Goal: Task Accomplishment & Management: Manage account settings

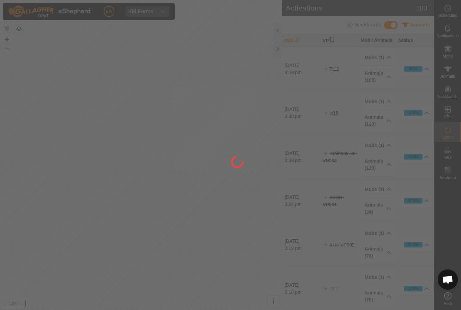
click at [239, 275] on div at bounding box center [230, 155] width 461 height 310
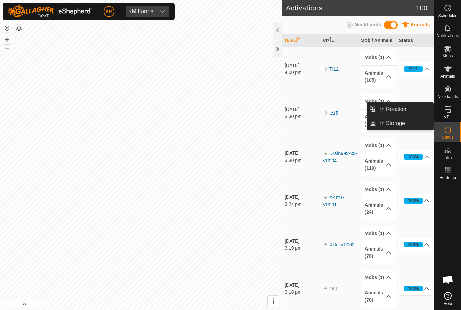
click at [413, 109] on link "In Rotation" at bounding box center [405, 109] width 58 height 14
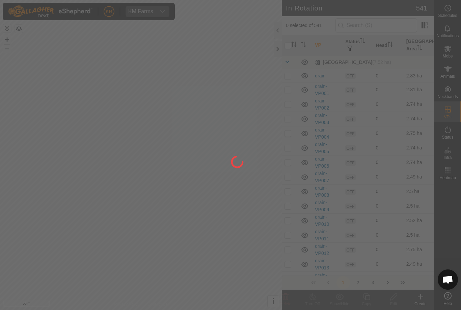
click at [405, 109] on div at bounding box center [230, 155] width 461 height 310
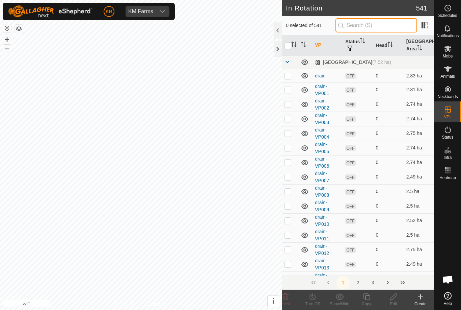
click at [395, 21] on input "text" at bounding box center [377, 25] width 82 height 14
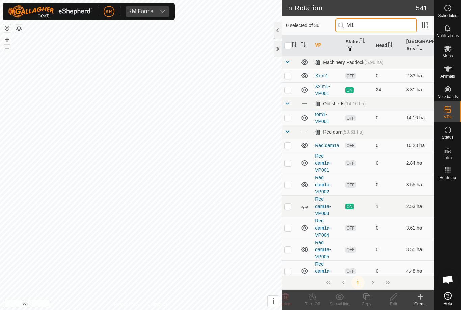
type input "M1"
click at [291, 74] on p-checkbox at bounding box center [288, 75] width 7 height 5
checkbox input "true"
click at [390, 301] on div "Edit" at bounding box center [393, 303] width 27 height 6
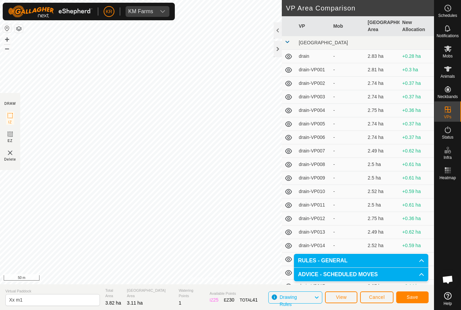
click at [415, 298] on span "Save" at bounding box center [412, 296] width 11 height 5
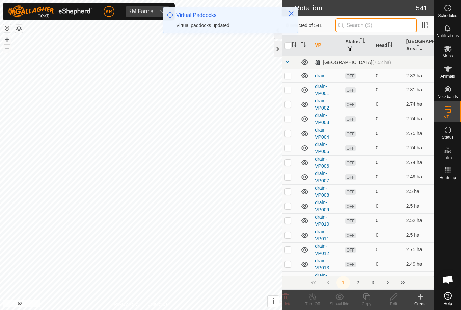
click at [383, 26] on input "text" at bounding box center [377, 25] width 82 height 14
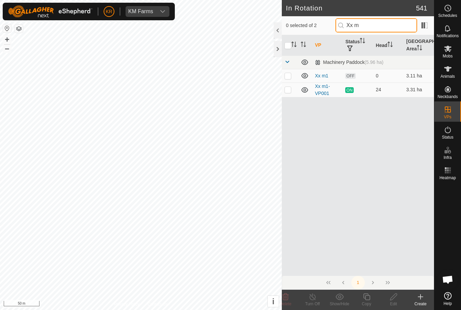
type input "Xx m"
click at [287, 78] on p-checkbox at bounding box center [288, 75] width 7 height 5
checkbox input "true"
click at [369, 296] on icon at bounding box center [367, 296] width 8 height 8
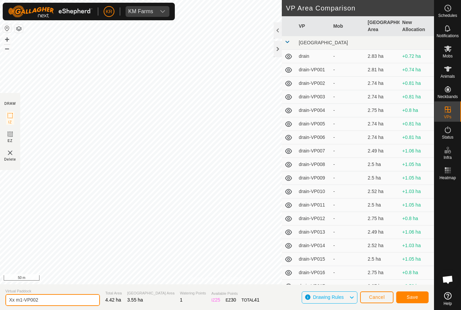
click at [52, 300] on input "Xx m1-VP002" at bounding box center [52, 300] width 95 height 12
click at [61, 302] on input "Xx m1-VP002" at bounding box center [52, 300] width 95 height 12
type input "Xx m1-VP002 sat"
click at [414, 296] on span "Save" at bounding box center [412, 296] width 11 height 5
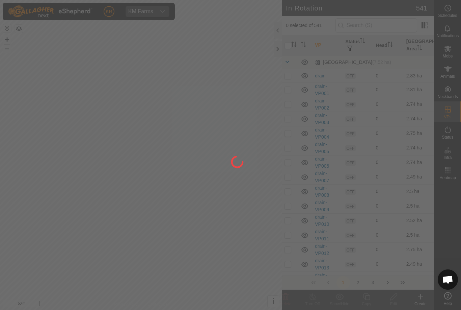
click at [389, 27] on div at bounding box center [230, 155] width 461 height 310
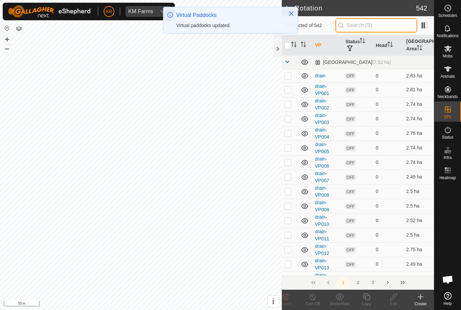
click at [378, 29] on input "text" at bounding box center [377, 25] width 82 height 14
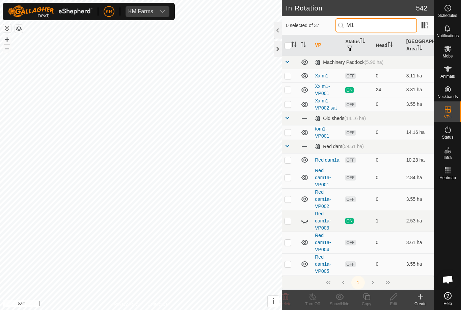
type input "M1"
click at [291, 106] on p-checkbox at bounding box center [288, 103] width 7 height 5
checkbox input "true"
click at [369, 297] on icon at bounding box center [367, 296] width 8 height 8
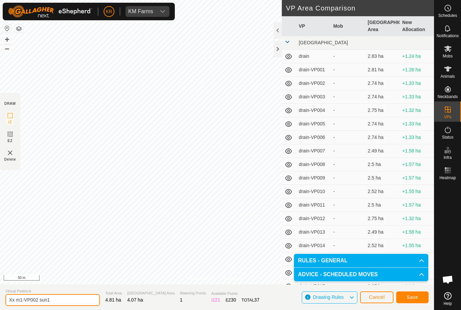
type input "Xx m1-VP002 sun1"
click at [418, 297] on span "Save" at bounding box center [412, 296] width 11 height 5
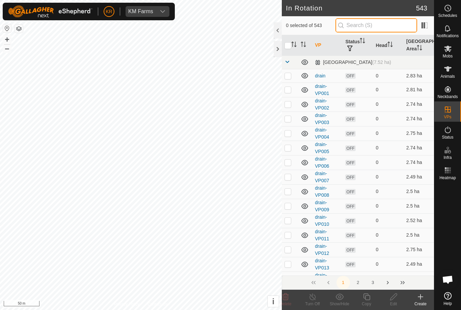
click at [390, 26] on input "text" at bounding box center [377, 25] width 82 height 14
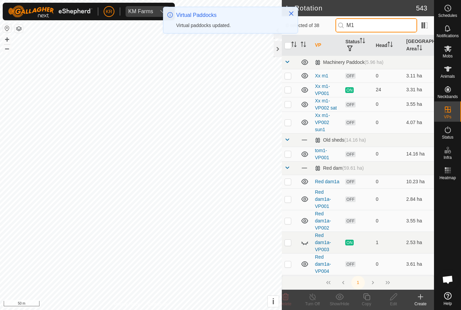
type input "M1"
click at [290, 124] on p-checkbox at bounding box center [288, 122] width 7 height 5
checkbox input "true"
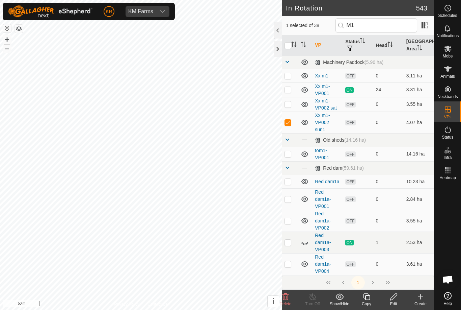
click at [369, 299] on icon at bounding box center [366, 296] width 7 height 7
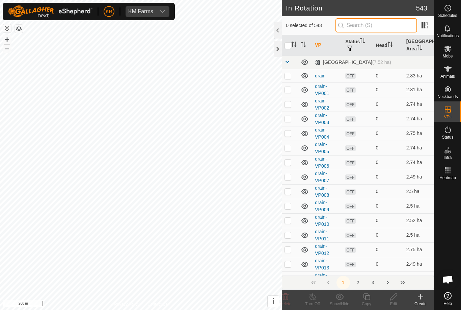
click at [387, 26] on input "text" at bounding box center [377, 25] width 82 height 14
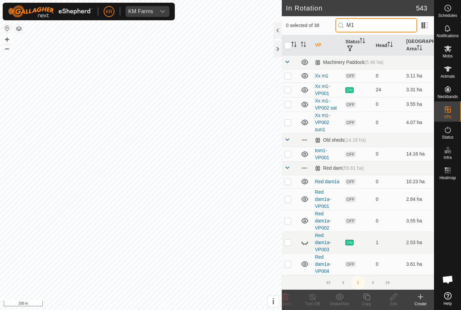
type input "M1"
click at [289, 123] on p-checkbox at bounding box center [288, 122] width 7 height 5
click at [285, 124] on p-checkbox at bounding box center [288, 122] width 7 height 5
click at [289, 122] on p-checkbox at bounding box center [288, 122] width 7 height 5
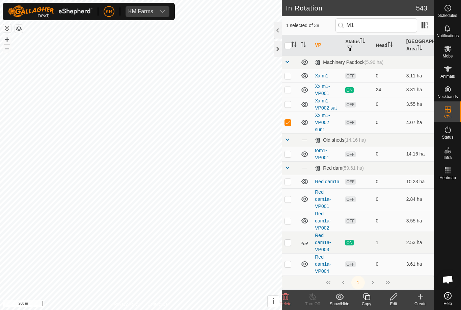
checkbox input "false"
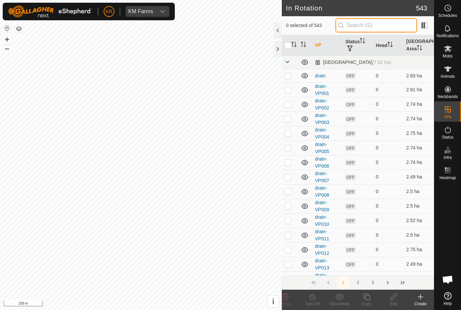
type input "R"
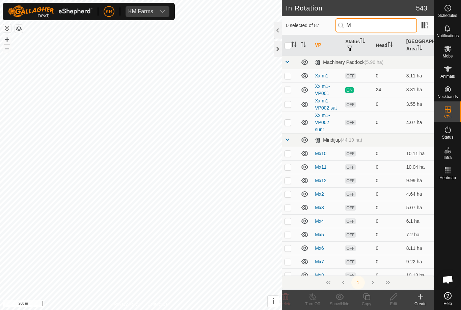
type input "M"
click at [290, 123] on p-checkbox at bounding box center [288, 122] width 7 height 5
checkbox input "true"
click at [368, 299] on icon at bounding box center [367, 296] width 8 height 8
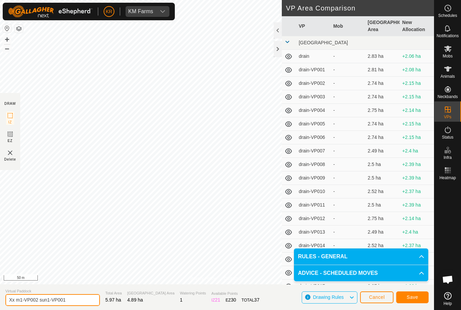
click at [67, 298] on input "Xx m1-VP002 sun1-VP001" at bounding box center [52, 300] width 95 height 12
type input "Xx m1-VP002 mon"
click at [413, 298] on span "Save" at bounding box center [412, 296] width 11 height 5
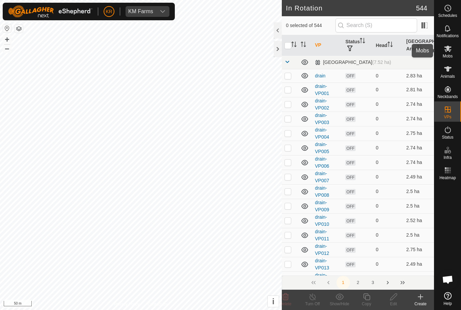
click at [451, 51] on icon at bounding box center [448, 49] width 8 height 8
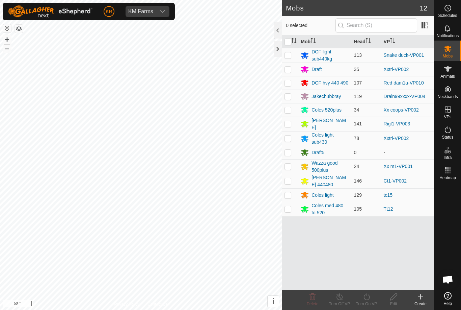
click at [289, 168] on p-checkbox at bounding box center [288, 165] width 7 height 5
checkbox input "true"
click at [368, 301] on div "Turn On VP" at bounding box center [366, 303] width 27 height 6
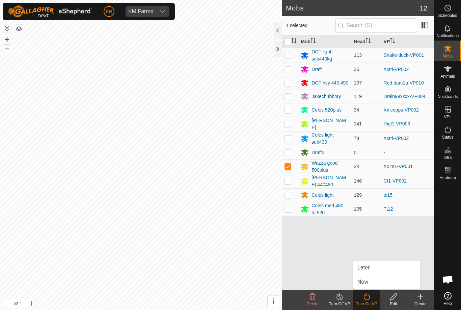
click at [368, 269] on span "Later" at bounding box center [364, 267] width 12 height 8
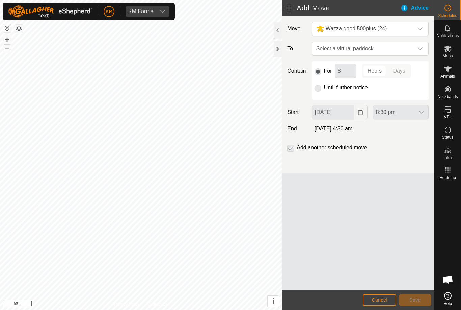
click at [417, 52] on div "dropdown trigger" at bounding box center [421, 49] width 14 height 14
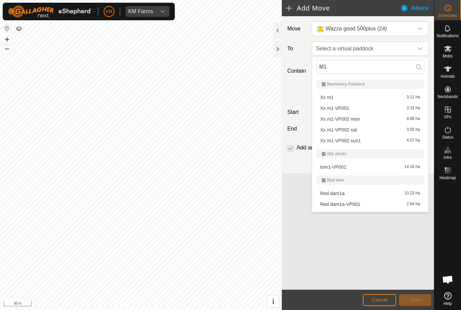
type input "M1"
click at [331, 99] on span "Xx m1" at bounding box center [327, 97] width 14 height 5
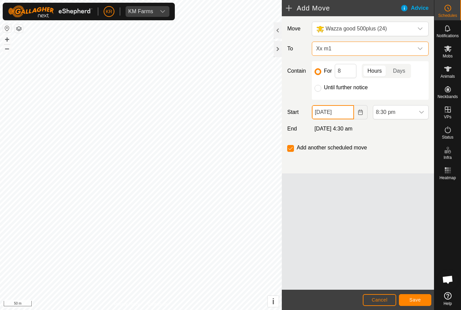
click at [347, 116] on input "[DATE]" at bounding box center [333, 112] width 42 height 14
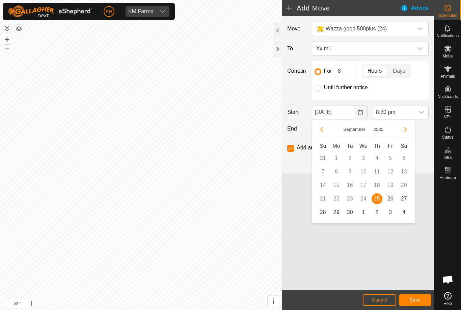
click at [391, 201] on span "26" at bounding box center [390, 198] width 11 height 11
type input "[DATE]"
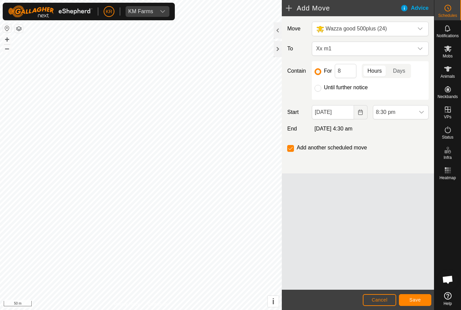
click at [410, 117] on span "8:30 pm" at bounding box center [394, 112] width 42 height 14
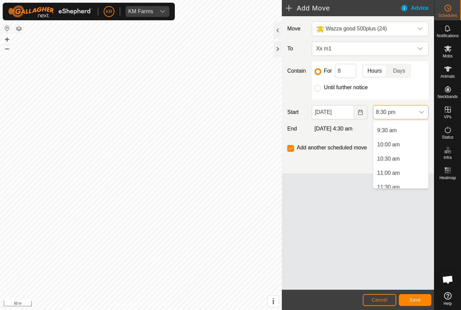
scroll to position [266, 0]
click at [390, 130] on span "9:30 am" at bounding box center [387, 130] width 20 height 8
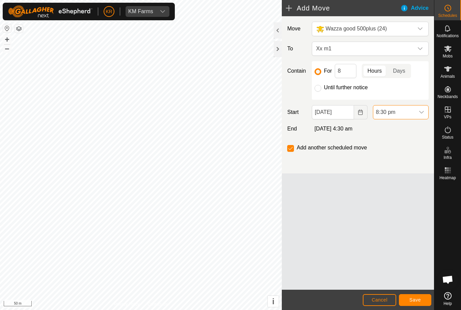
scroll to position [527, 0]
click at [353, 73] on input "8" at bounding box center [346, 71] width 22 height 14
type input "24"
click at [420, 300] on span "Save" at bounding box center [415, 299] width 11 height 5
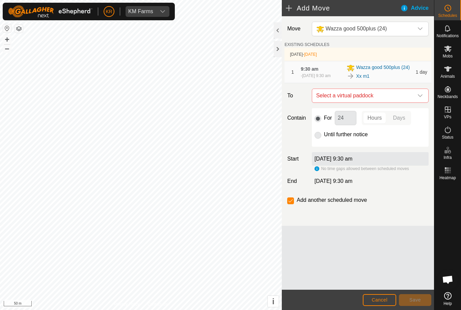
click at [413, 100] on span "Select a virtual paddock" at bounding box center [364, 96] width 100 height 14
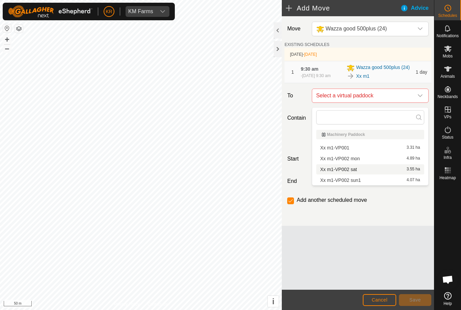
click at [351, 168] on span "Xx m1-VP002 sat" at bounding box center [338, 169] width 37 height 5
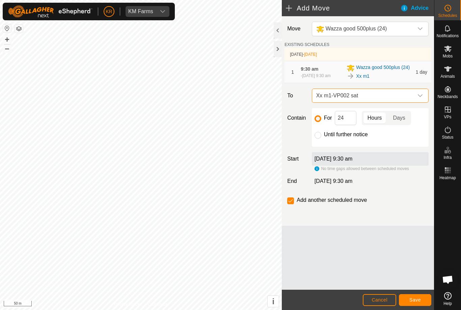
click at [421, 297] on button "Save" at bounding box center [415, 300] width 32 height 12
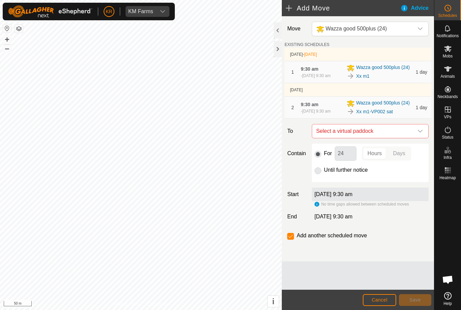
click at [421, 132] on icon "dropdown trigger" at bounding box center [420, 131] width 5 height 3
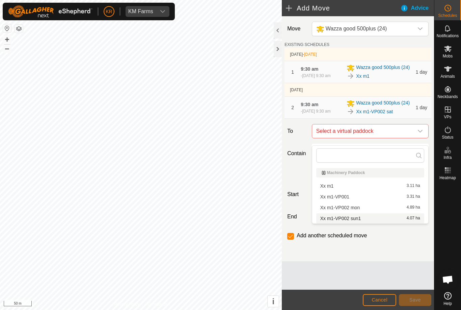
click at [356, 218] on span "Xx m1-VP002 sun1" at bounding box center [340, 218] width 41 height 5
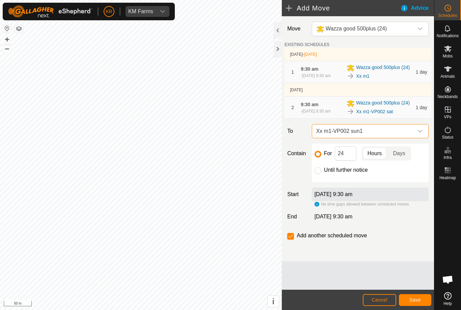
click at [418, 299] on span "Save" at bounding box center [415, 299] width 11 height 5
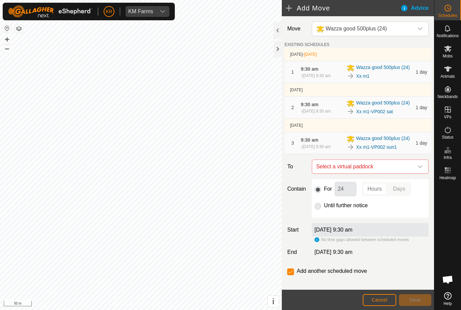
click at [421, 168] on icon "dropdown trigger" at bounding box center [420, 166] width 5 height 3
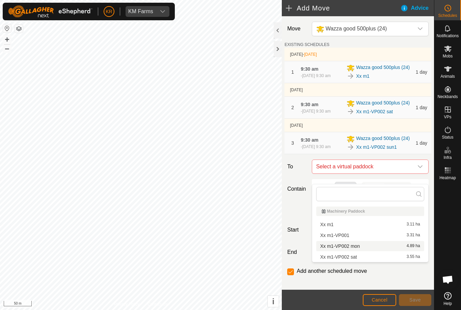
click at [351, 246] on span "Xx m1-VP002 mon" at bounding box center [340, 245] width 40 height 5
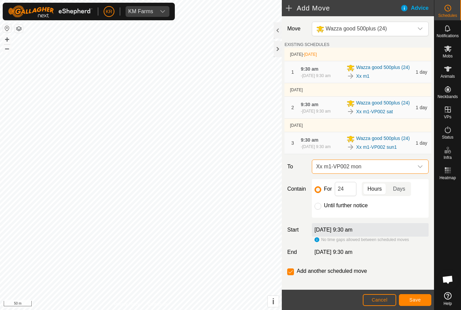
click at [318, 209] on input "Until further notice" at bounding box center [318, 206] width 7 height 7
radio input "true"
checkbox input "false"
click at [423, 301] on button "Save" at bounding box center [415, 300] width 32 height 12
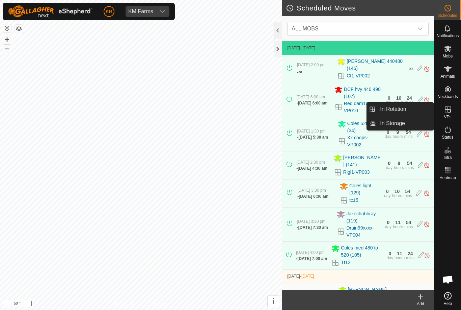
click at [403, 108] on span "In Rotation" at bounding box center [393, 109] width 26 height 8
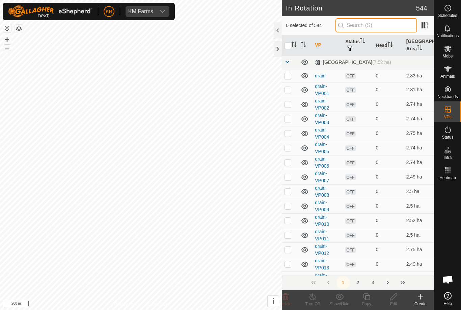
click at [384, 24] on input "text" at bounding box center [377, 25] width 82 height 14
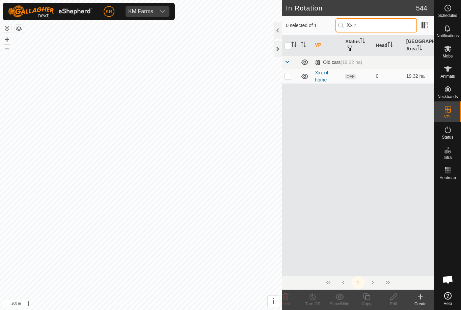
type input "Xx r"
click at [289, 77] on p-checkbox at bounding box center [288, 75] width 7 height 5
checkbox input "true"
click at [392, 302] on div "Edit" at bounding box center [393, 303] width 27 height 6
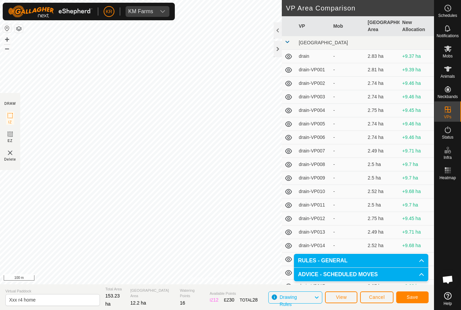
click at [416, 296] on span "Save" at bounding box center [412, 296] width 11 height 5
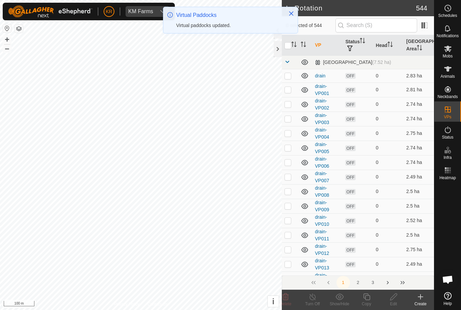
click at [452, 48] on es-mob-svg-icon at bounding box center [448, 48] width 12 height 11
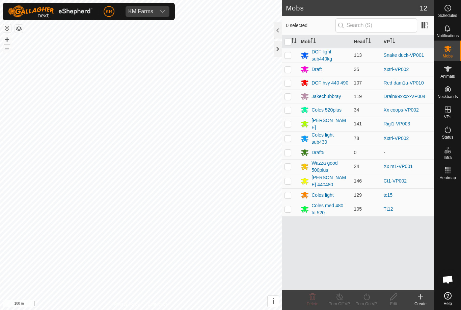
click at [290, 56] on p-checkbox at bounding box center [288, 54] width 7 height 5
checkbox input "true"
click at [366, 297] on icon at bounding box center [367, 296] width 8 height 8
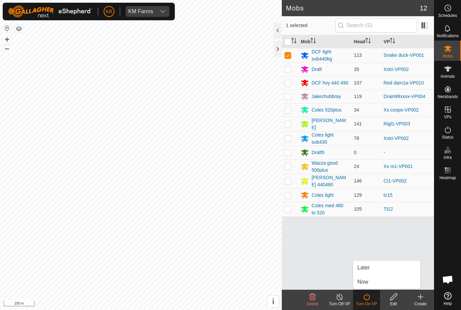
click at [368, 268] on span "Later" at bounding box center [364, 267] width 12 height 8
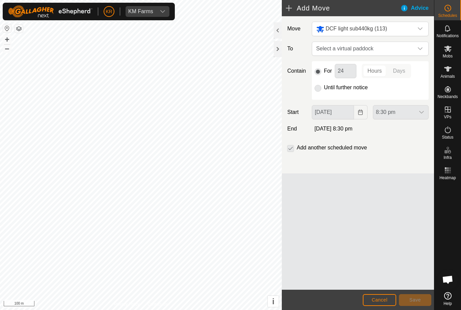
click at [412, 49] on span "Select a virtual paddock" at bounding box center [364, 49] width 100 height 14
type input "Xx r"
click at [347, 99] on div "Xxx r4 home 12.2 ha" at bounding box center [370, 97] width 100 height 5
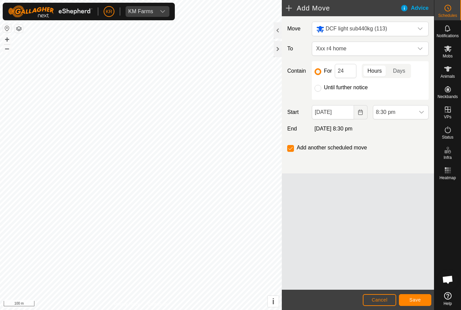
click at [317, 89] on input "Until further notice" at bounding box center [318, 88] width 7 height 7
radio input "true"
checkbox input "false"
click at [348, 115] on input "[DATE]" at bounding box center [333, 112] width 42 height 14
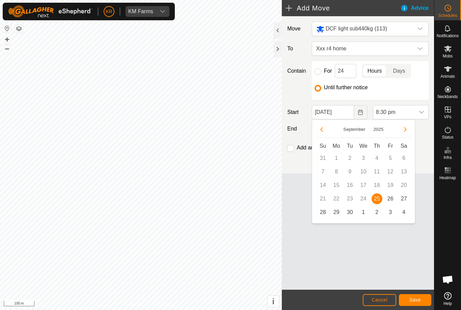
click at [389, 200] on span "26" at bounding box center [390, 198] width 11 height 11
type input "[DATE]"
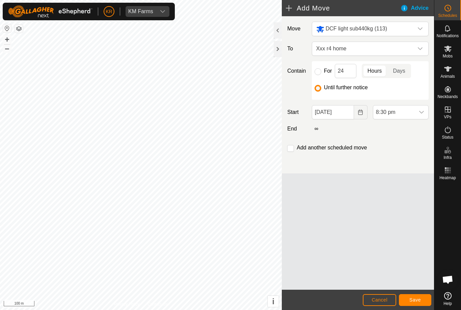
click at [410, 114] on span "8:30 pm" at bounding box center [394, 112] width 42 height 14
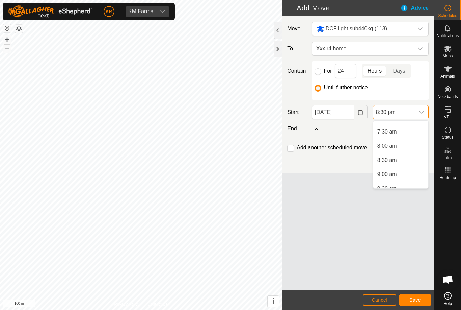
scroll to position [219, 0]
click at [393, 152] on span "8:30 am" at bounding box center [387, 150] width 20 height 8
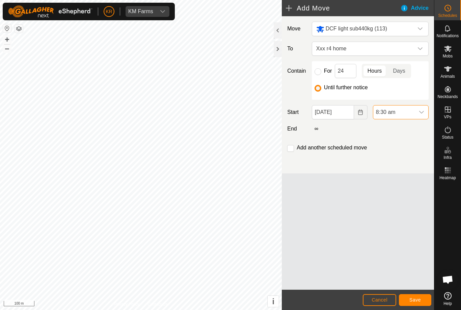
click at [421, 302] on button "Save" at bounding box center [415, 300] width 32 height 12
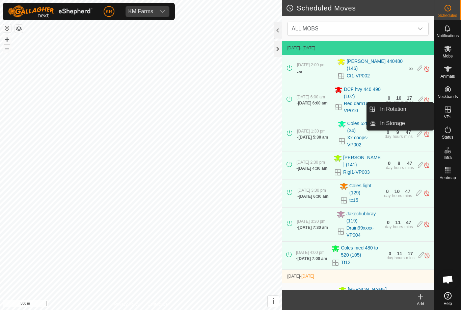
click at [405, 111] on span "In Rotation" at bounding box center [393, 109] width 26 height 8
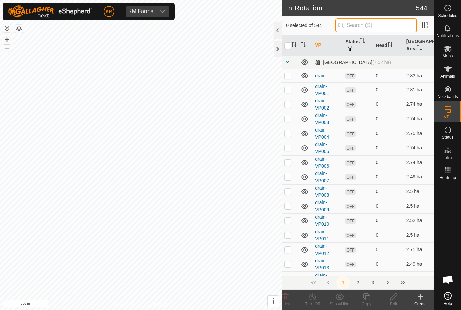
click at [387, 29] on input "text" at bounding box center [377, 25] width 82 height 14
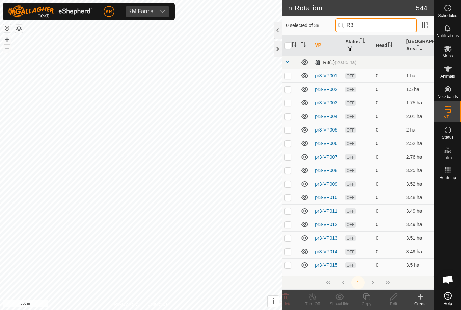
type input "R"
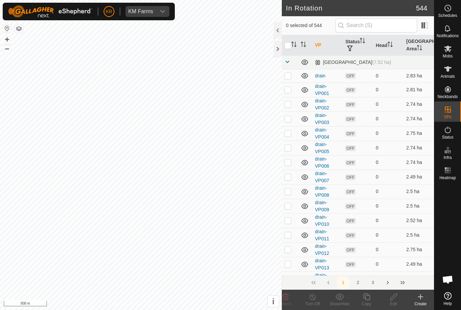
click at [456, 242] on div at bounding box center [447, 235] width 27 height 107
click at [450, 54] on span "Mobs" at bounding box center [448, 56] width 10 height 4
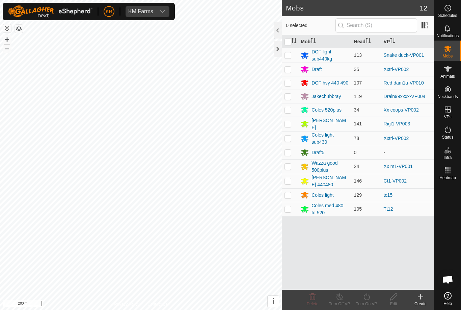
click at [320, 69] on div "Draft" at bounding box center [317, 69] width 10 height 7
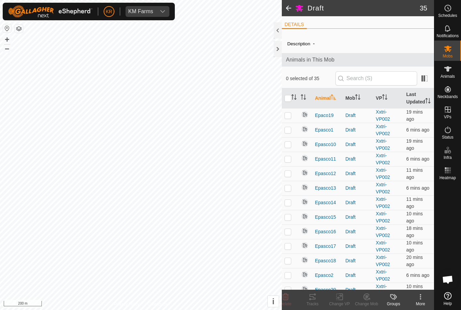
click at [289, 102] on input "checkbox" at bounding box center [288, 98] width 7 height 7
checkbox input "true"
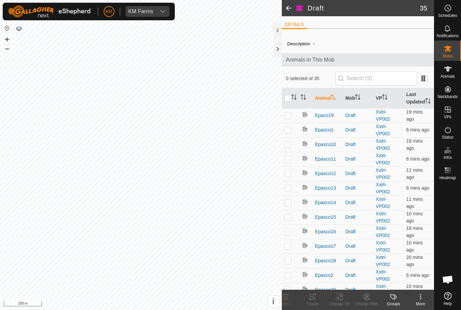
checkbox input "true"
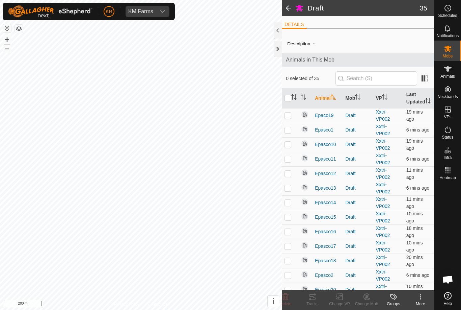
checkbox input "true"
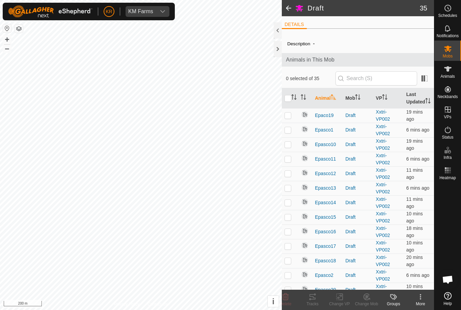
checkbox input "true"
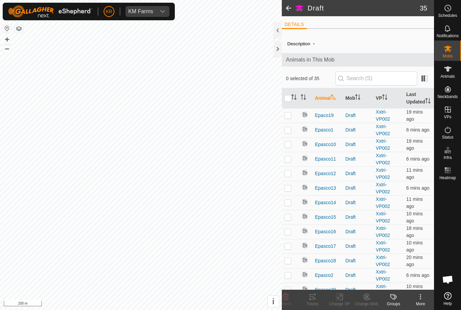
checkbox input "true"
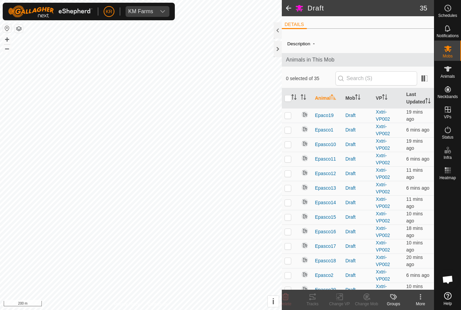
checkbox input "true"
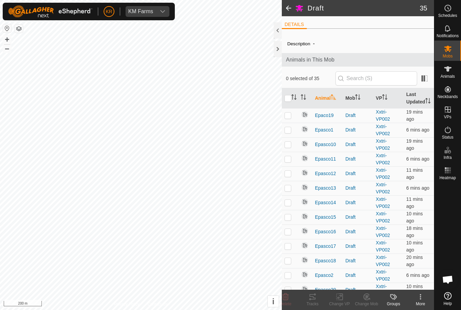
checkbox input "true"
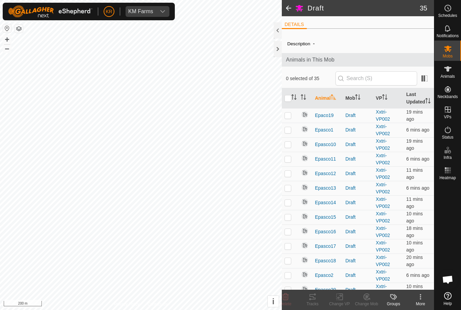
checkbox input "true"
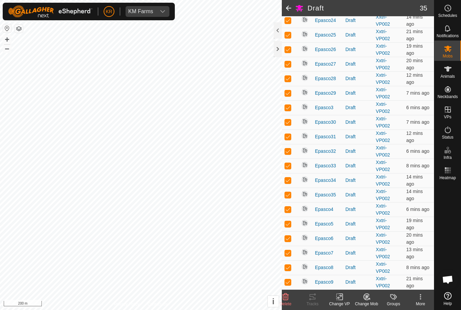
scroll to position [335, 0]
click at [367, 300] on icon at bounding box center [367, 296] width 8 height 8
click at [387, 267] on span "Choose Mob..." at bounding box center [385, 267] width 35 height 8
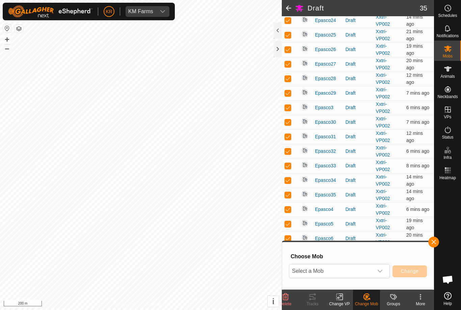
click at [363, 272] on span "Select a Mob" at bounding box center [331, 271] width 84 height 14
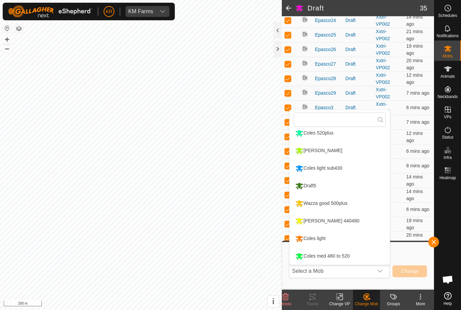
scroll to position [75, 0]
click at [340, 169] on div "Coles light sub430" at bounding box center [319, 167] width 50 height 11
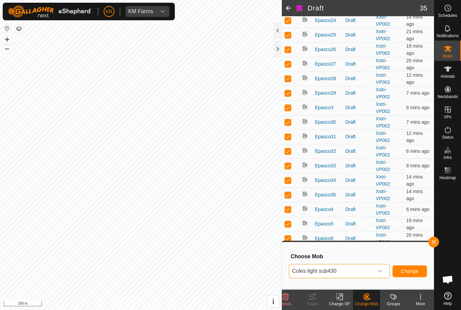
click at [414, 273] on span "Change" at bounding box center [410, 270] width 18 height 5
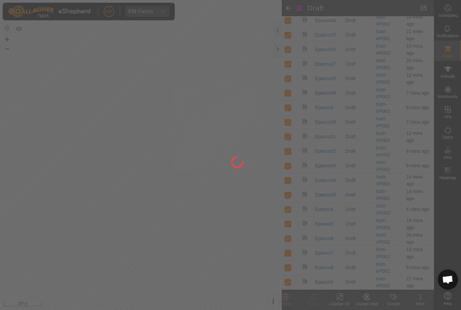
checkbox input "false"
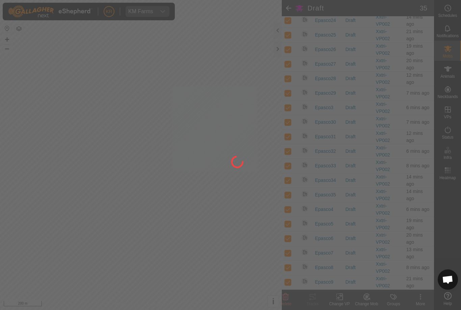
checkbox input "false"
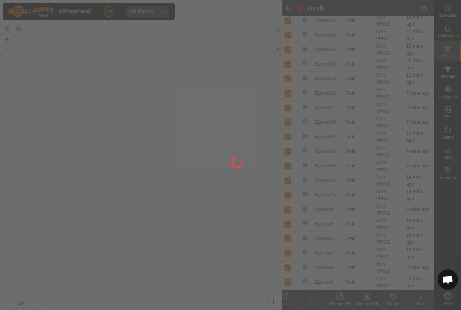
checkbox input "false"
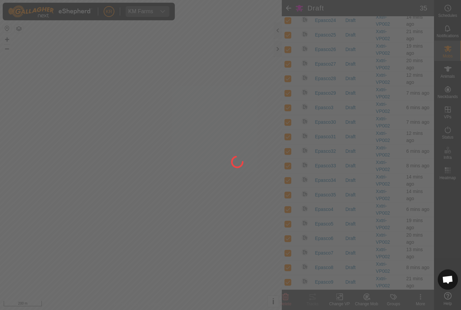
checkbox input "false"
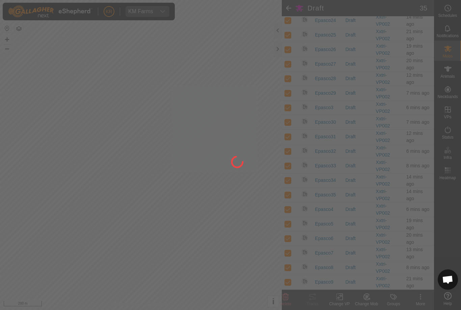
checkbox input "false"
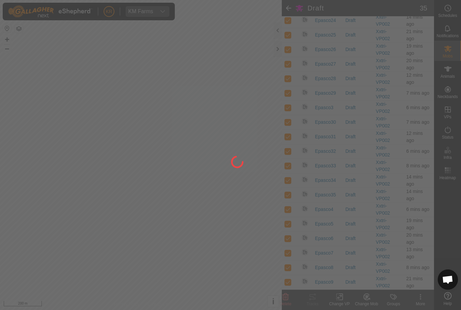
checkbox input "false"
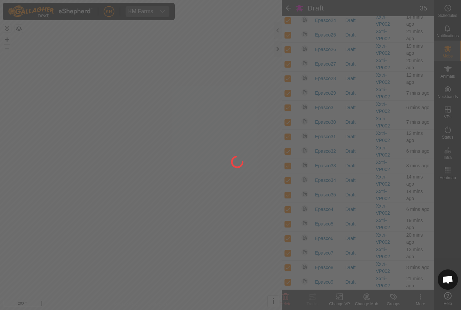
checkbox input "false"
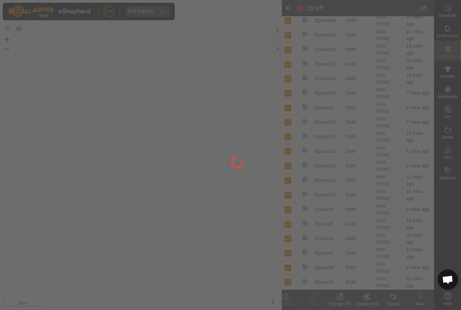
checkbox input "false"
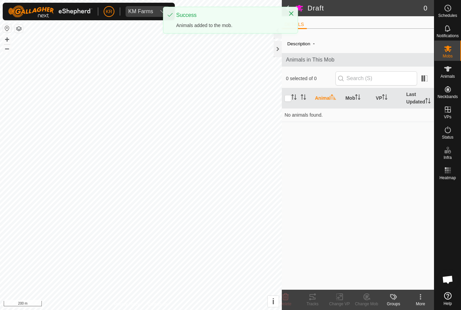
scroll to position [0, 0]
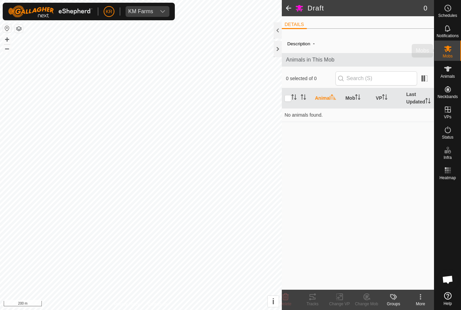
click at [450, 54] on span "Mobs" at bounding box center [448, 56] width 10 height 4
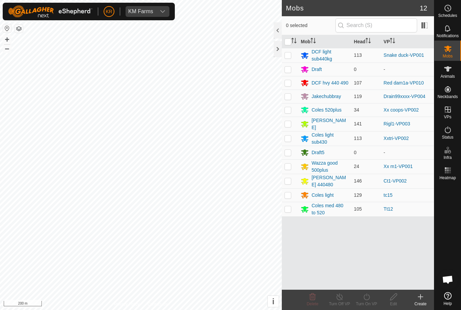
click at [287, 136] on p-checkbox at bounding box center [288, 137] width 7 height 5
checkbox input "true"
click at [368, 298] on icon at bounding box center [367, 296] width 8 height 8
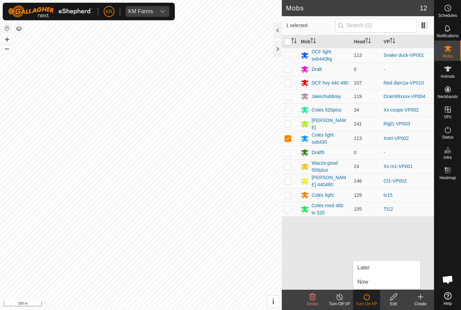
click at [373, 270] on link "Later" at bounding box center [386, 268] width 67 height 14
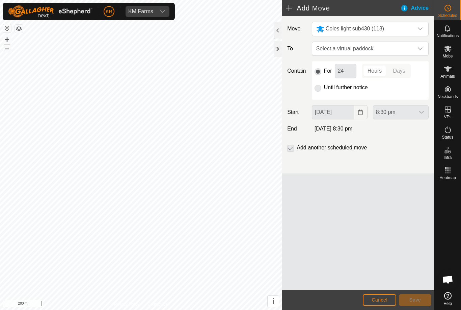
click at [419, 50] on icon "dropdown trigger" at bounding box center [420, 48] width 5 height 5
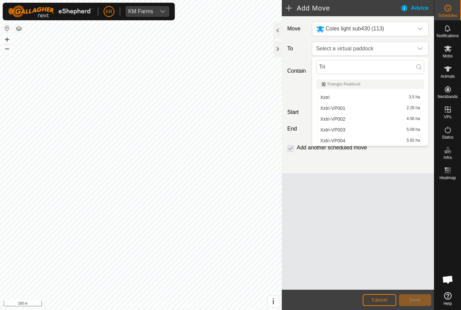
type input "Tri"
click at [340, 130] on span "Xxtri-VP003" at bounding box center [332, 129] width 25 height 5
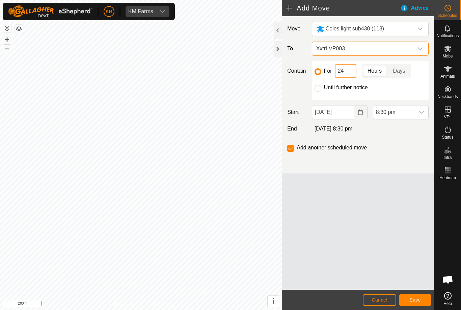
click at [348, 69] on input "24" at bounding box center [346, 71] width 22 height 14
type input "2"
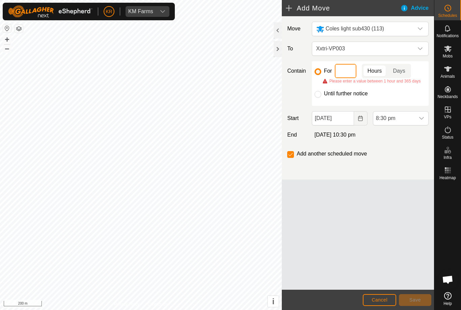
type input "6"
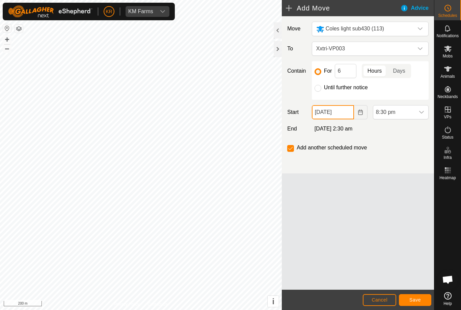
click at [346, 115] on input "[DATE]" at bounding box center [333, 112] width 42 height 14
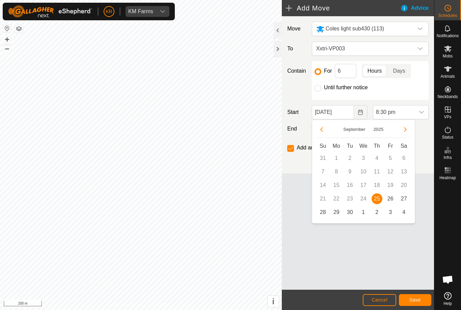
click at [392, 201] on span "26" at bounding box center [390, 198] width 11 height 11
type input "[DATE]"
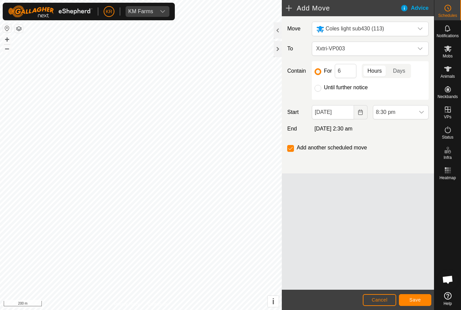
click at [412, 113] on span "8:30 pm" at bounding box center [394, 112] width 42 height 14
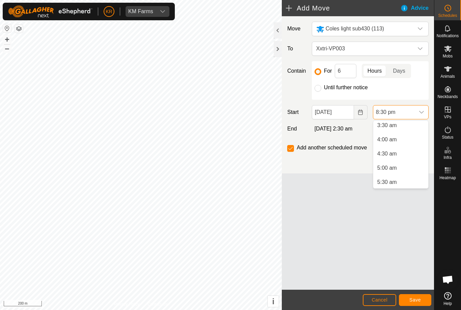
scroll to position [112, 0]
click at [393, 173] on span "5:30 am" at bounding box center [387, 171] width 20 height 8
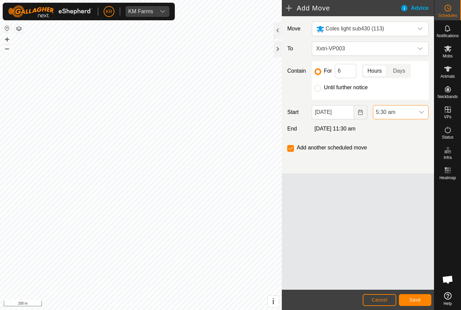
scroll to position [527, 0]
click at [416, 300] on span "Save" at bounding box center [415, 299] width 11 height 5
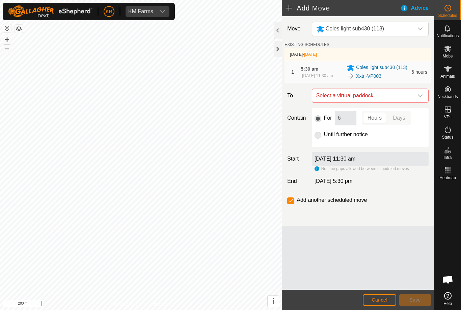
click at [412, 97] on span "Select a virtual paddock" at bounding box center [364, 96] width 100 height 14
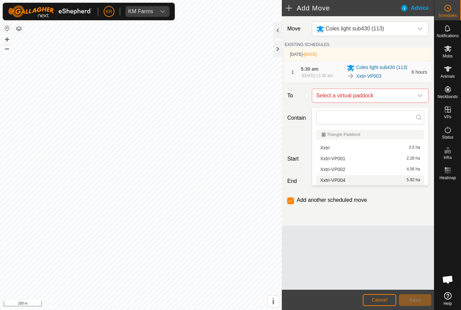
click at [341, 182] on span "Xxtri-VP004" at bounding box center [332, 180] width 25 height 5
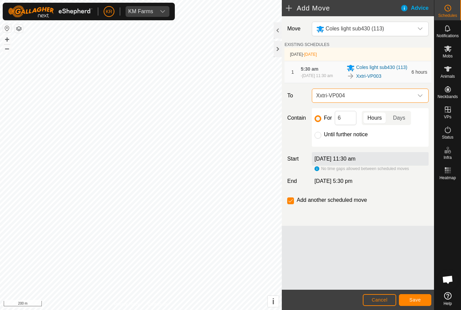
click at [319, 138] on input "Until further notice" at bounding box center [318, 135] width 7 height 7
radio input "true"
checkbox input "false"
click at [388, 298] on button "Cancel" at bounding box center [379, 300] width 33 height 12
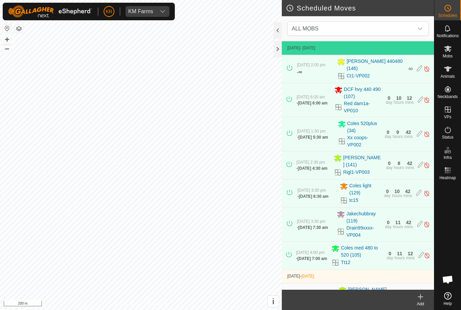
click at [421, 28] on icon "dropdown trigger" at bounding box center [420, 28] width 5 height 5
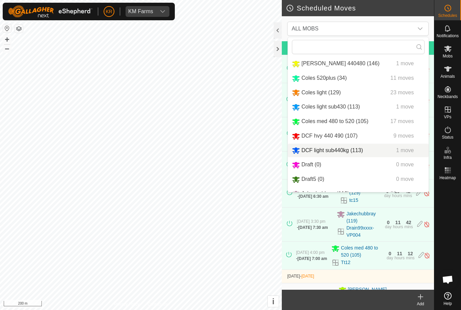
click at [351, 153] on span "DCF light sub440kg (113)" at bounding box center [331, 150] width 61 height 6
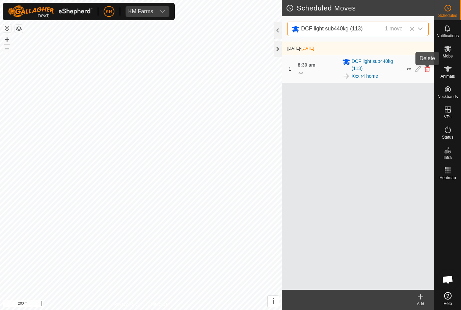
click at [426, 70] on icon at bounding box center [427, 69] width 5 height 6
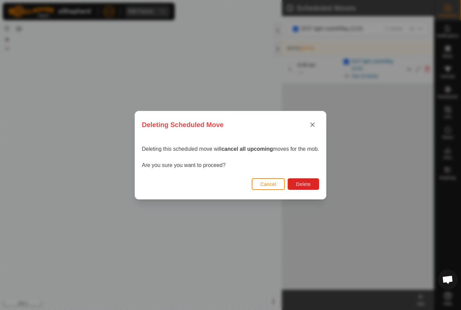
click at [309, 183] on span "Delete" at bounding box center [303, 183] width 15 height 5
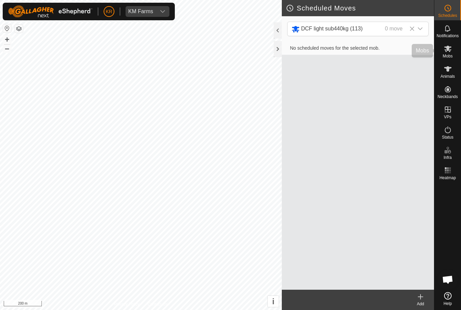
click at [450, 54] on span "Mobs" at bounding box center [448, 56] width 10 height 4
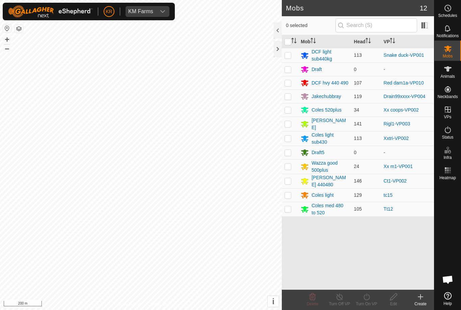
click at [287, 138] on p-checkbox at bounding box center [288, 137] width 7 height 5
checkbox input "true"
click at [368, 298] on icon at bounding box center [367, 296] width 8 height 8
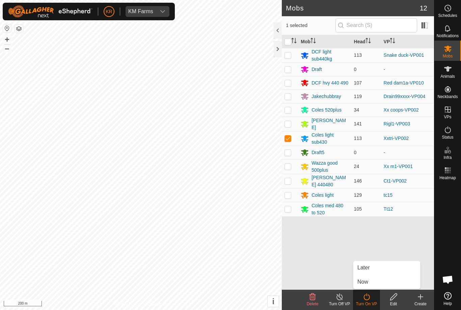
click at [369, 281] on link "Now" at bounding box center [386, 282] width 67 height 14
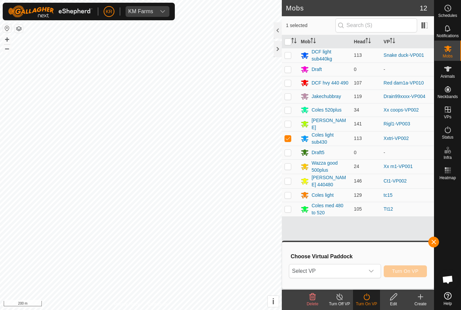
click at [328, 267] on span "Select VP" at bounding box center [326, 271] width 75 height 14
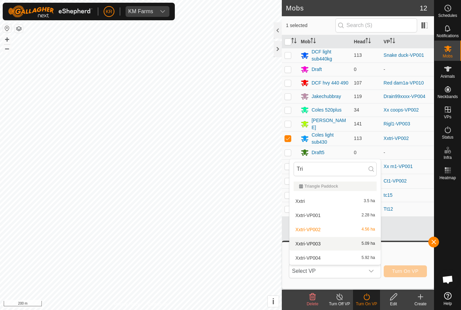
type input "Tri"
click at [336, 245] on div "Xxtri-VP003 5.09 ha" at bounding box center [335, 243] width 83 height 8
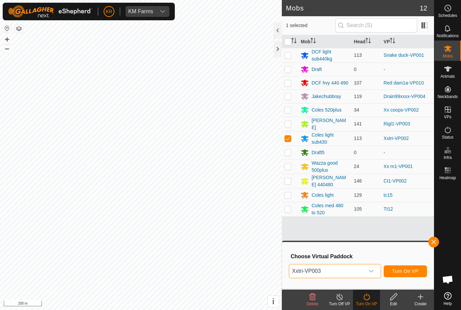
click at [417, 273] on span "Turn On VP" at bounding box center [405, 270] width 26 height 5
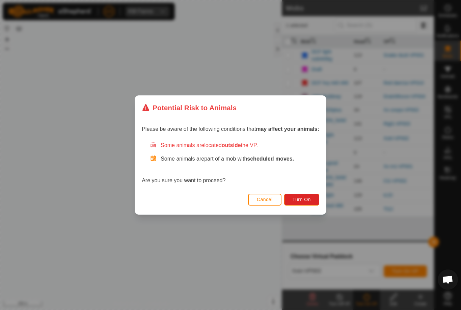
click at [311, 197] on span "Turn On" at bounding box center [302, 198] width 18 height 5
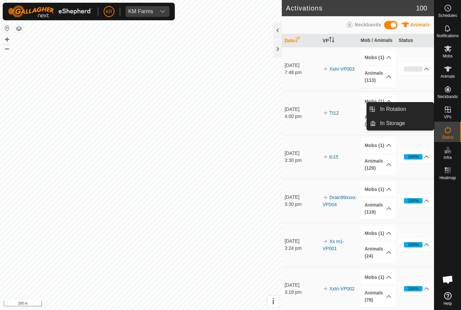
click at [401, 107] on span "In Rotation" at bounding box center [393, 109] width 26 height 8
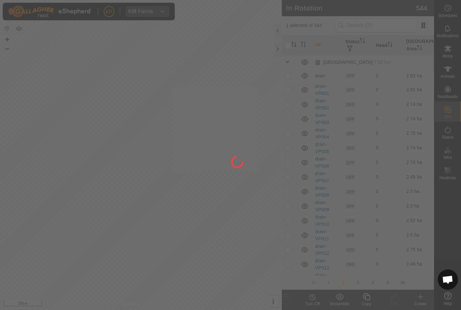
click at [397, 110] on div at bounding box center [230, 155] width 461 height 310
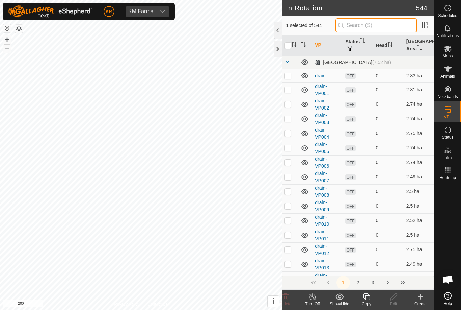
click at [384, 26] on input "text" at bounding box center [377, 25] width 82 height 14
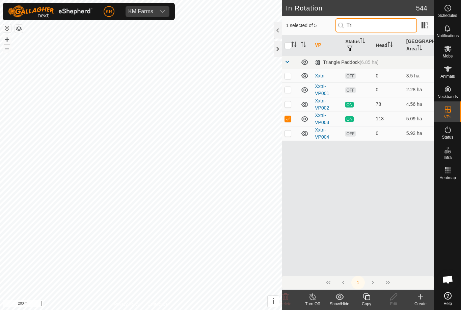
type input "Tri"
click at [287, 133] on p-checkbox at bounding box center [288, 132] width 7 height 5
checkbox input "true"
click at [287, 118] on p-checkbox at bounding box center [288, 118] width 7 height 5
checkbox input "false"
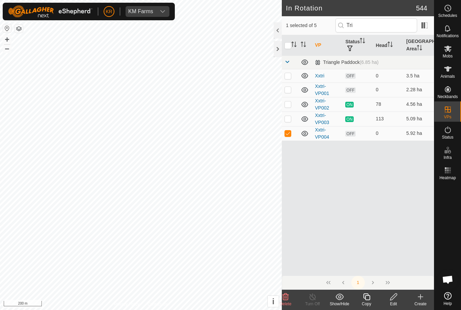
click at [394, 294] on icon at bounding box center [393, 296] width 7 height 7
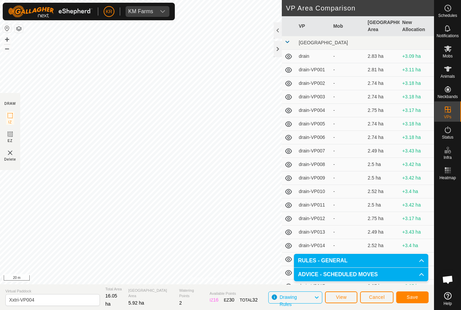
click at [415, 297] on span "Save" at bounding box center [412, 296] width 11 height 5
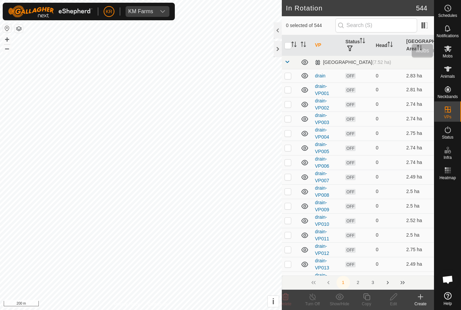
click at [448, 50] on icon at bounding box center [447, 49] width 7 height 6
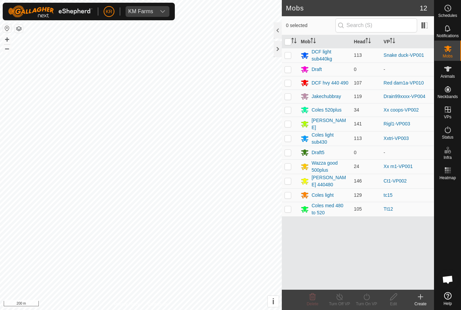
click at [288, 141] on td at bounding box center [290, 138] width 16 height 15
checkbox input "true"
click at [368, 298] on icon at bounding box center [367, 296] width 8 height 8
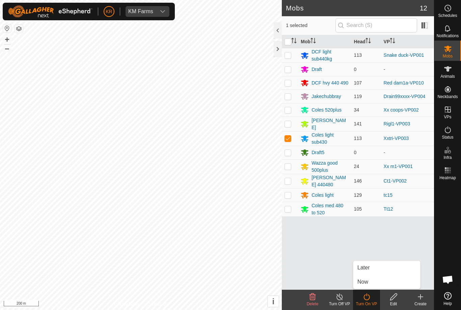
click at [370, 268] on span "Later" at bounding box center [364, 267] width 12 height 8
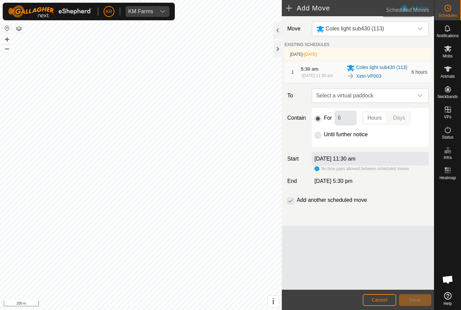
click at [452, 16] on span "Schedules" at bounding box center [447, 16] width 19 height 4
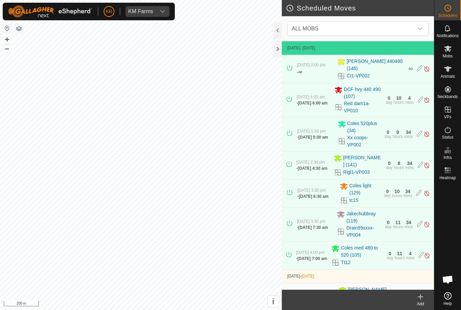
click at [421, 29] on icon "dropdown trigger" at bounding box center [420, 28] width 5 height 3
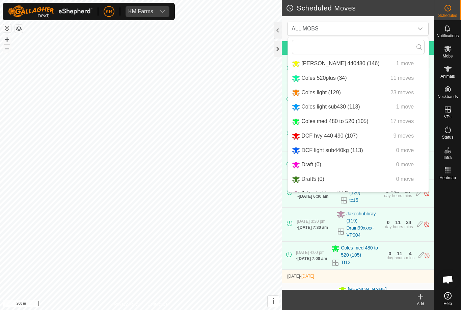
click at [344, 109] on span "Coles light sub430 (113)" at bounding box center [330, 107] width 58 height 6
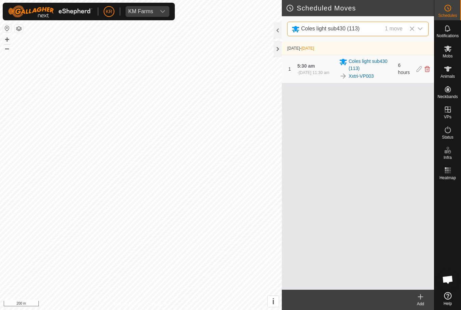
click at [428, 70] on icon at bounding box center [427, 69] width 5 height 6
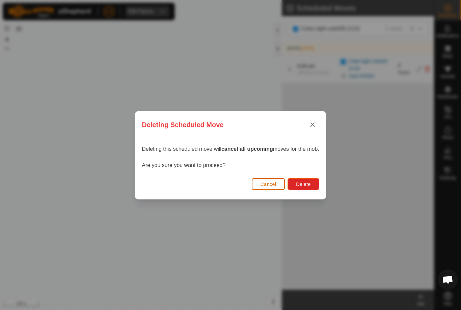
click at [305, 183] on span "Delete" at bounding box center [303, 183] width 15 height 5
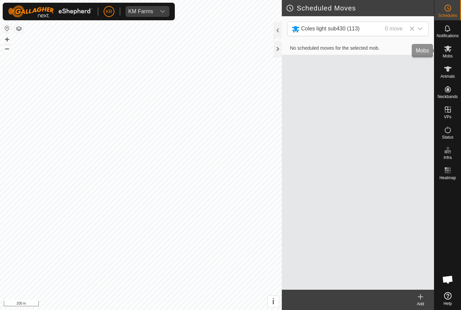
click at [455, 51] on div "Mobs" at bounding box center [447, 51] width 27 height 20
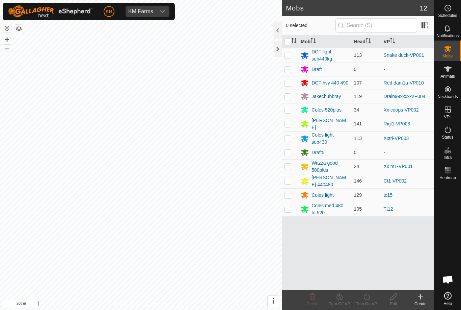
click at [291, 140] on p-checkbox at bounding box center [288, 137] width 7 height 5
checkbox input "true"
click at [368, 301] on div "Turn On VP" at bounding box center [366, 303] width 27 height 6
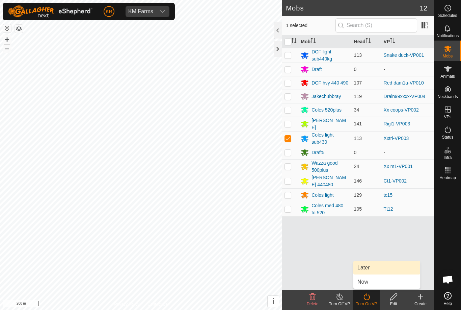
click at [367, 268] on span "Later" at bounding box center [364, 267] width 12 height 8
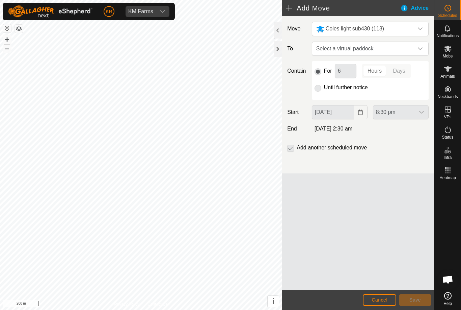
click at [420, 49] on icon "dropdown trigger" at bounding box center [420, 48] width 5 height 5
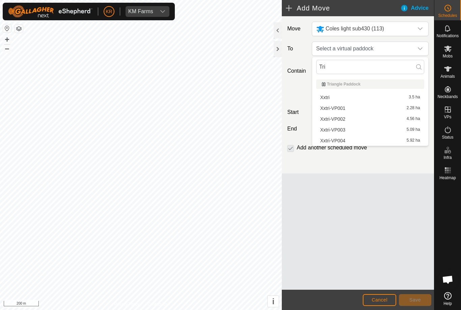
type input "Tri"
click at [346, 141] on div "Xxtri-VP004 5.92 ha" at bounding box center [370, 140] width 100 height 5
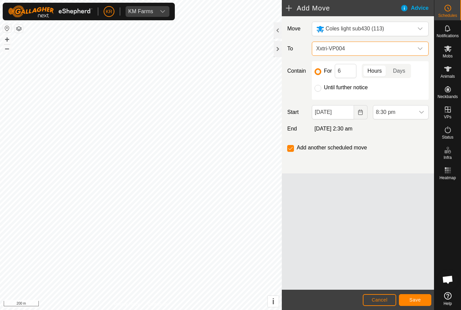
click at [318, 90] on input "Until further notice" at bounding box center [318, 88] width 7 height 7
radio input "true"
checkbox input "false"
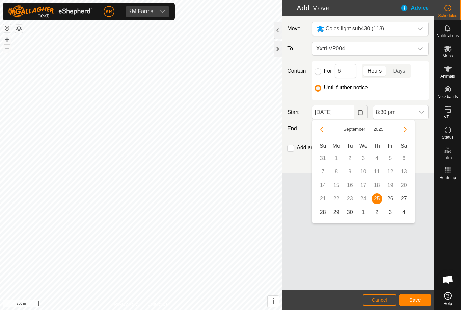
click at [393, 200] on span "26" at bounding box center [390, 198] width 11 height 11
type input "[DATE]"
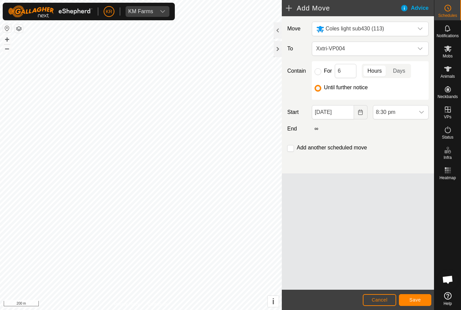
click at [414, 111] on span "8:30 pm" at bounding box center [394, 112] width 42 height 14
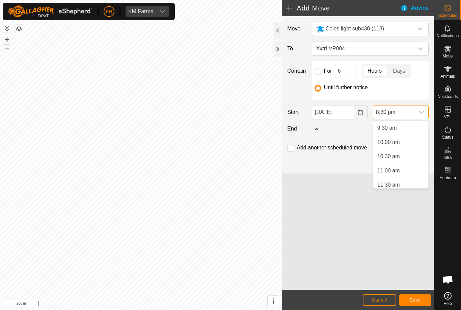
scroll to position [265, 0]
click at [392, 161] on span "10:30 am" at bounding box center [388, 160] width 23 height 8
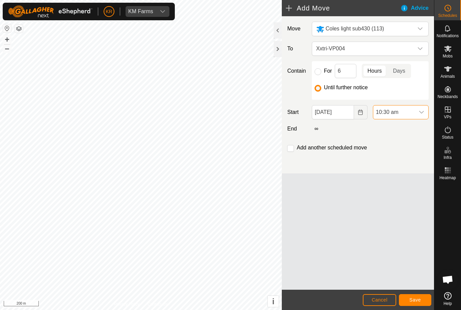
click at [414, 300] on span "Save" at bounding box center [415, 299] width 11 height 5
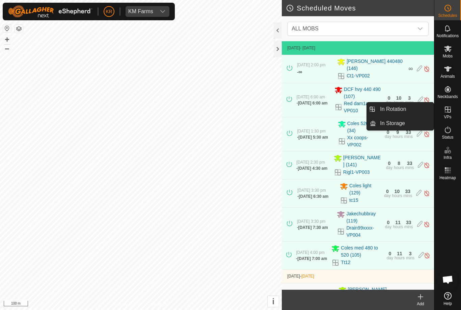
click at [404, 110] on span "In Rotation" at bounding box center [393, 109] width 26 height 8
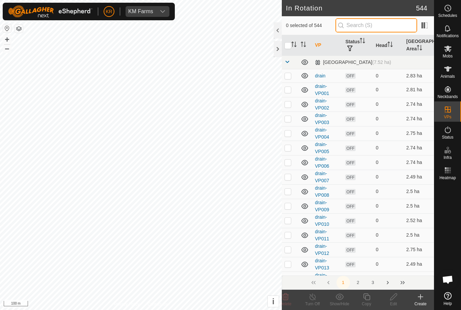
type input "."
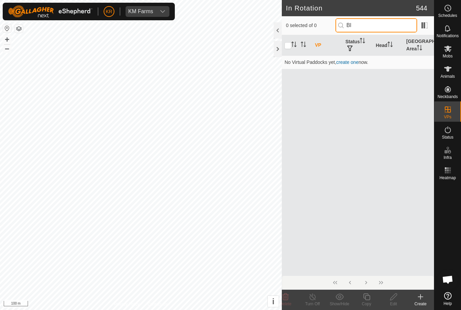
type input "B"
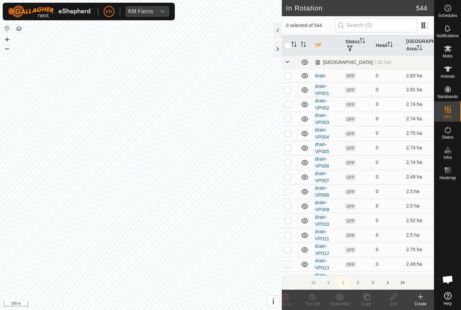
click at [421, 298] on icon at bounding box center [421, 296] width 0 height 5
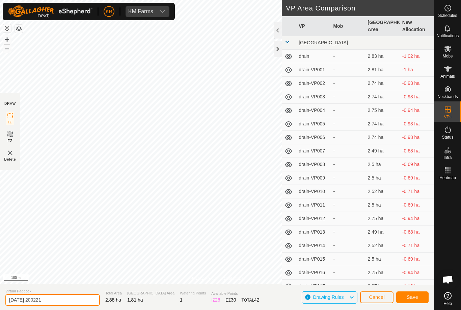
click at [69, 301] on input "[DATE] 200221" at bounding box center [52, 300] width 95 height 12
type input "2"
type input "Blyth2"
click at [413, 296] on span "Save" at bounding box center [412, 296] width 11 height 5
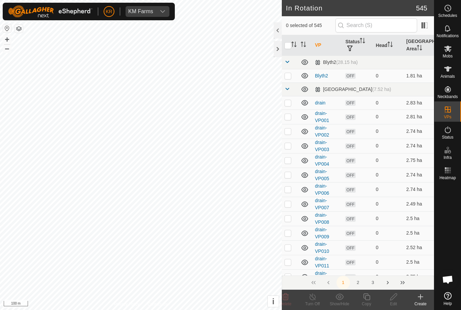
click at [290, 75] on p-checkbox at bounding box center [288, 75] width 7 height 5
checkbox input "true"
click at [368, 298] on icon at bounding box center [367, 296] width 8 height 8
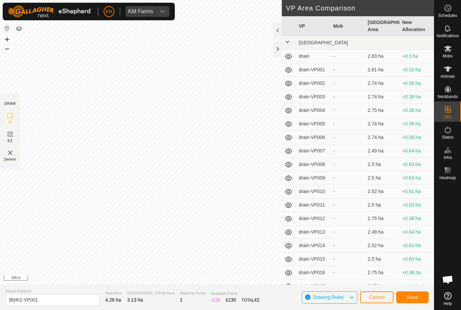
click at [411, 296] on span "Save" at bounding box center [412, 296] width 11 height 5
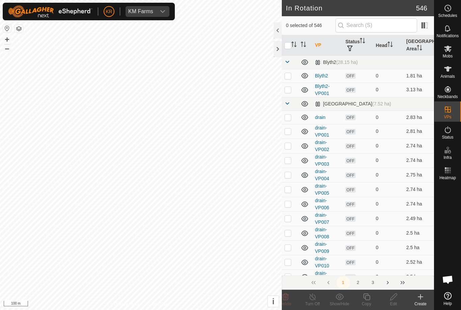
click at [291, 89] on p-checkbox at bounding box center [288, 89] width 7 height 5
checkbox input "true"
click at [368, 297] on icon at bounding box center [367, 296] width 8 height 8
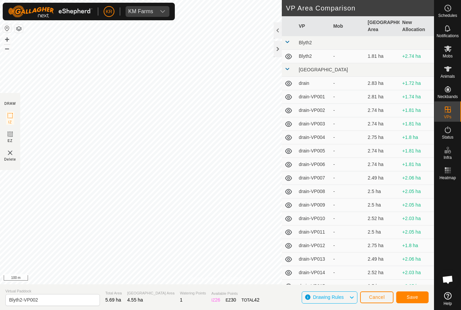
click at [424, 294] on button "Save" at bounding box center [412, 297] width 32 height 12
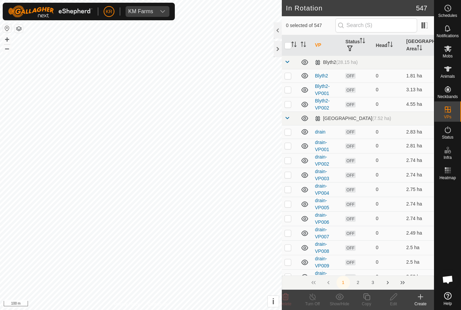
click at [289, 102] on p-checkbox at bounding box center [288, 103] width 7 height 5
checkbox input "true"
click at [368, 297] on icon at bounding box center [367, 296] width 8 height 8
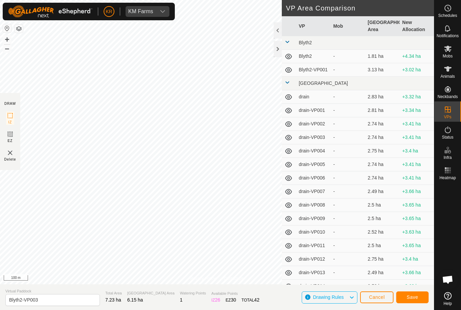
click at [418, 294] on span "Save" at bounding box center [412, 296] width 11 height 5
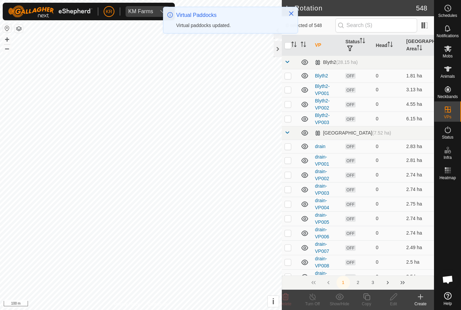
click at [289, 122] on td at bounding box center [290, 118] width 16 height 15
checkbox input "true"
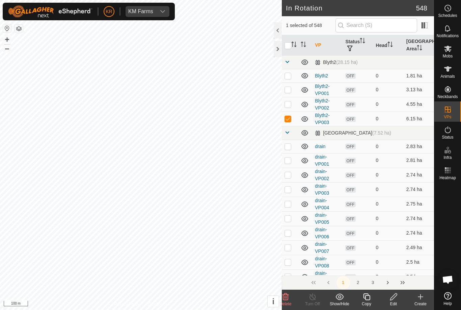
click at [368, 296] on icon at bounding box center [367, 296] width 8 height 8
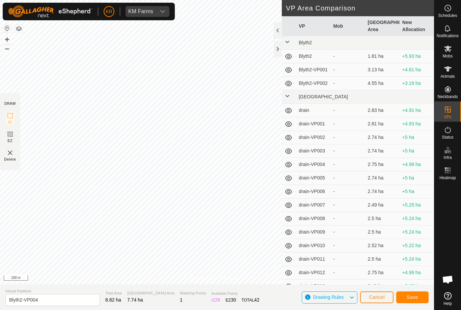
click at [416, 299] on span "Save" at bounding box center [412, 296] width 11 height 5
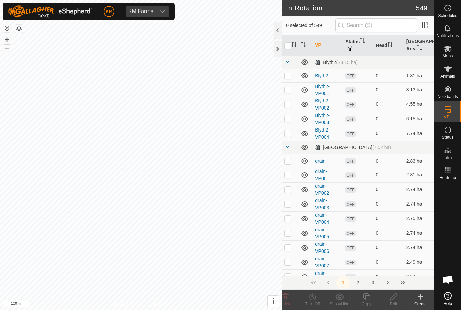
click at [291, 135] on p-checkbox at bounding box center [288, 132] width 7 height 5
checkbox input "true"
click at [363, 294] on icon at bounding box center [367, 296] width 8 height 8
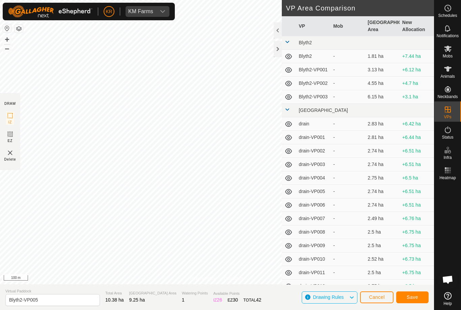
click at [416, 294] on span "Save" at bounding box center [412, 296] width 11 height 5
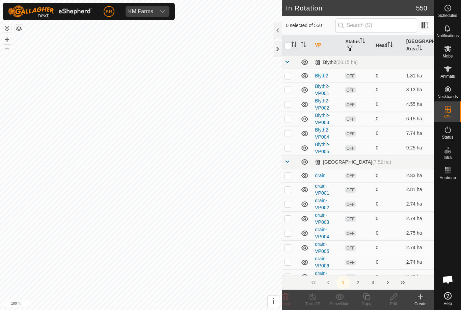
click at [287, 149] on p-checkbox at bounding box center [288, 147] width 7 height 5
checkbox input "true"
click at [372, 299] on copy-svg-icon at bounding box center [366, 296] width 27 height 8
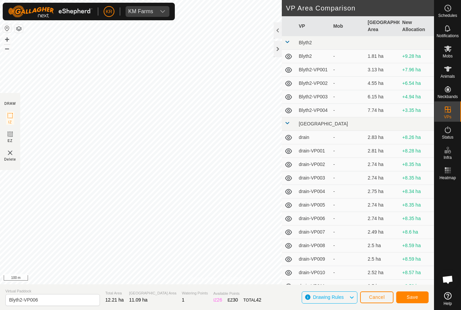
click at [413, 299] on span "Save" at bounding box center [412, 296] width 11 height 5
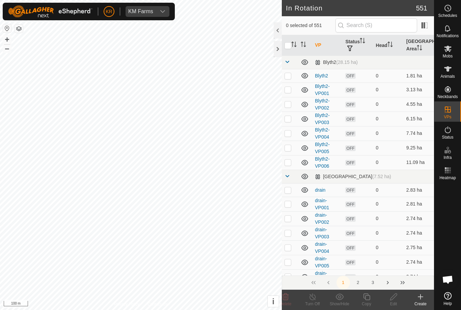
click at [289, 165] on td at bounding box center [290, 162] width 16 height 15
checkbox input "true"
click at [368, 297] on icon at bounding box center [367, 296] width 8 height 8
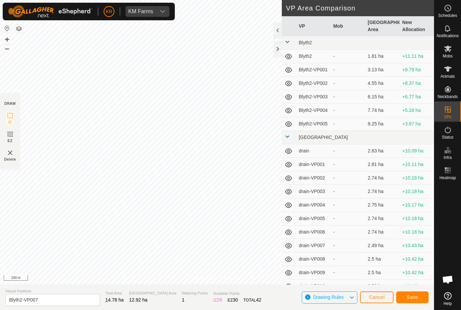
click at [413, 297] on span "Save" at bounding box center [412, 296] width 11 height 5
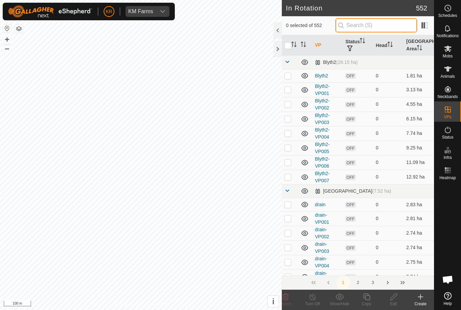
click at [395, 26] on input "text" at bounding box center [377, 25] width 82 height 14
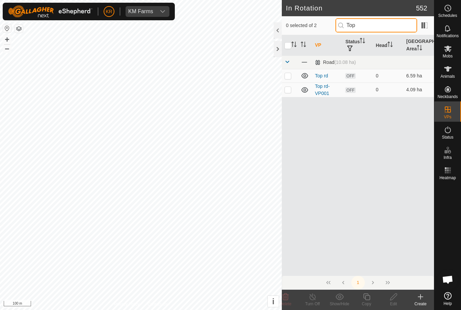
type input "Top"
click at [290, 77] on p-checkbox at bounding box center [288, 75] width 7 height 5
checkbox input "true"
click at [289, 89] on p-checkbox at bounding box center [288, 89] width 7 height 5
checkbox input "true"
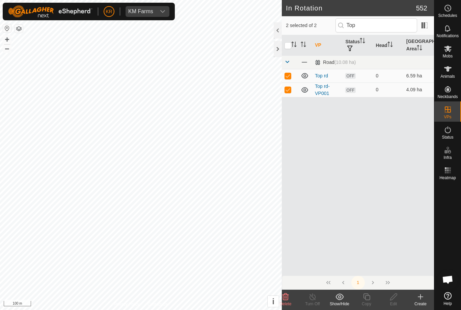
click at [288, 297] on icon at bounding box center [286, 296] width 6 height 7
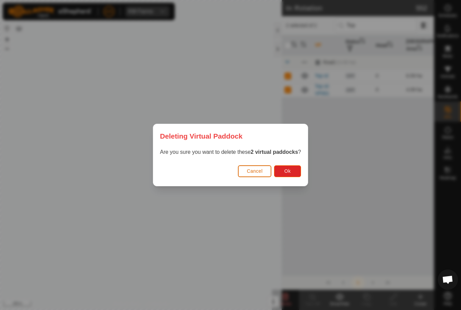
click at [293, 169] on button "Ok" at bounding box center [287, 171] width 27 height 12
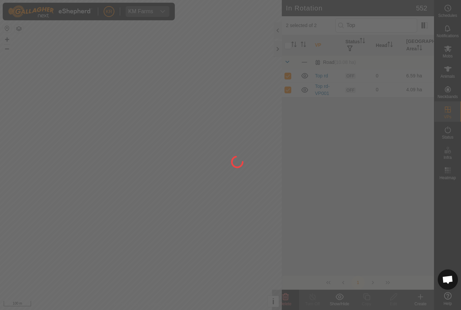
checkbox input "false"
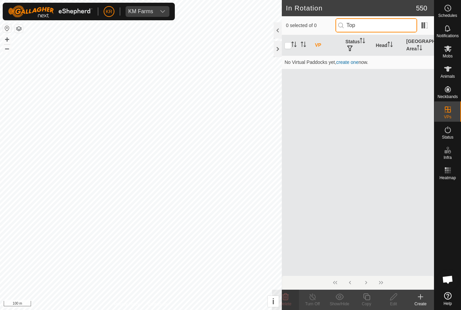
click at [380, 29] on input "Top" at bounding box center [377, 25] width 82 height 14
type input "T"
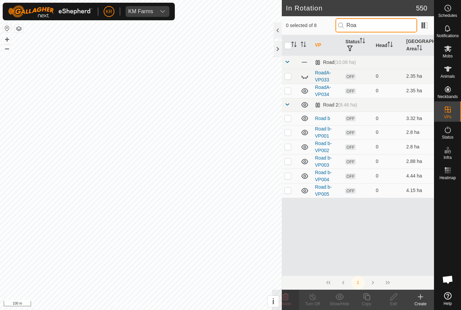
type input "Roa"
click at [308, 76] on icon at bounding box center [304, 77] width 7 height 3
click at [291, 47] on input "checkbox" at bounding box center [288, 45] width 7 height 7
checkbox input "true"
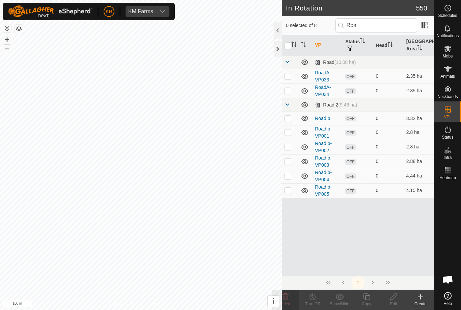
checkbox input "true"
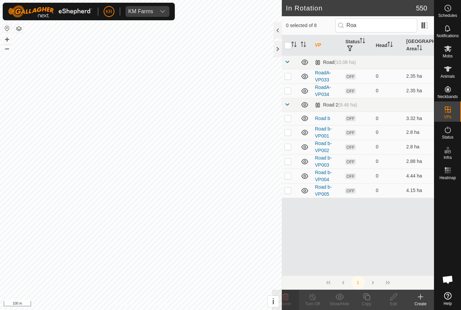
checkbox input "true"
click at [293, 297] on delete-svg-icon at bounding box center [285, 296] width 27 height 8
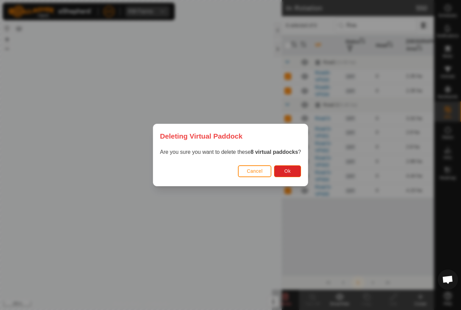
click at [291, 175] on button "Ok" at bounding box center [287, 171] width 27 height 12
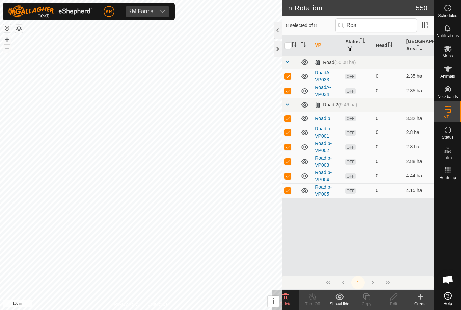
click at [293, 93] on td at bounding box center [290, 90] width 16 height 15
checkbox input "false"
click at [290, 81] on td at bounding box center [290, 76] width 16 height 15
checkbox input "false"
click at [292, 48] on p-sorticon "Activate to sort" at bounding box center [293, 45] width 5 height 5
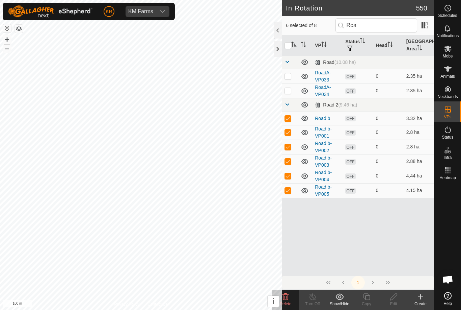
click at [284, 297] on icon at bounding box center [286, 296] width 8 height 8
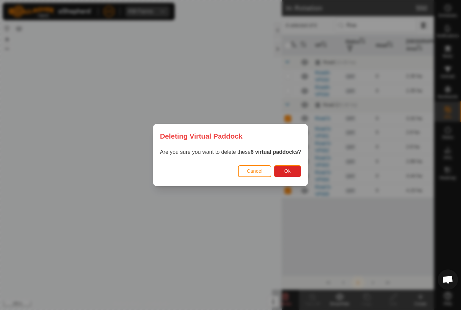
click at [295, 168] on button "Ok" at bounding box center [287, 171] width 27 height 12
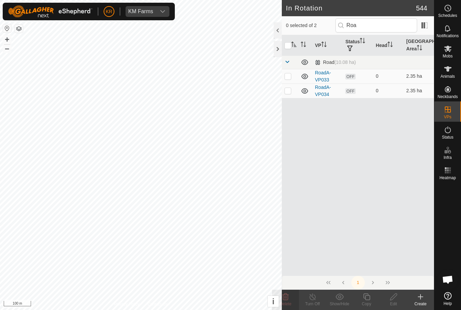
click at [285, 92] on p-checkbox at bounding box center [288, 90] width 7 height 5
click at [287, 297] on icon at bounding box center [286, 296] width 8 height 8
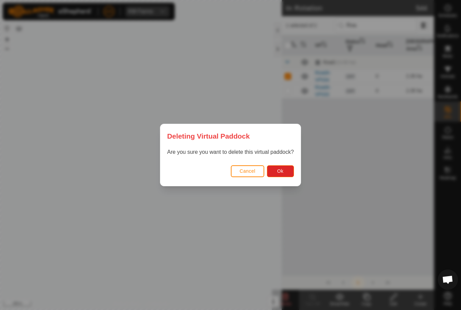
click at [284, 173] on button "Ok" at bounding box center [280, 171] width 27 height 12
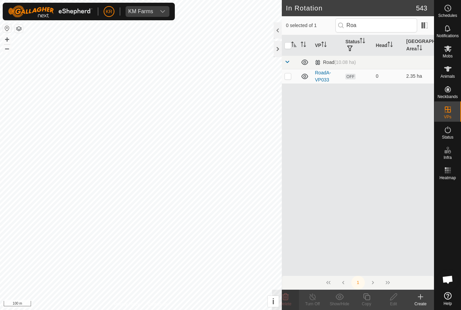
click at [289, 79] on p-checkbox at bounding box center [288, 75] width 7 height 5
checkbox input "true"
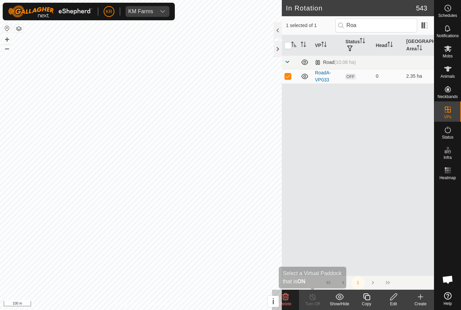
click at [316, 296] on icon at bounding box center [313, 296] width 8 height 8
click at [290, 296] on delete-svg-icon at bounding box center [285, 296] width 27 height 8
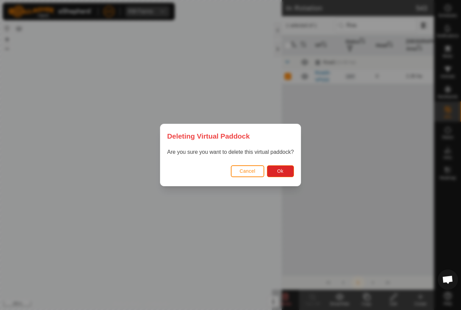
click at [281, 173] on span "Ok" at bounding box center [280, 170] width 6 height 5
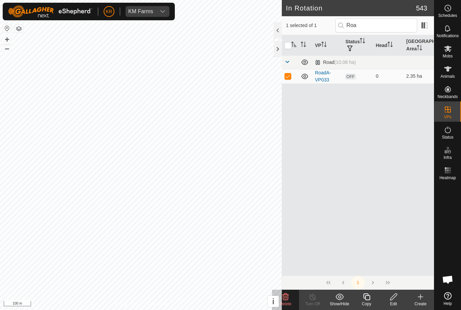
click at [328, 76] on link "RoadA-VP033" at bounding box center [323, 76] width 16 height 12
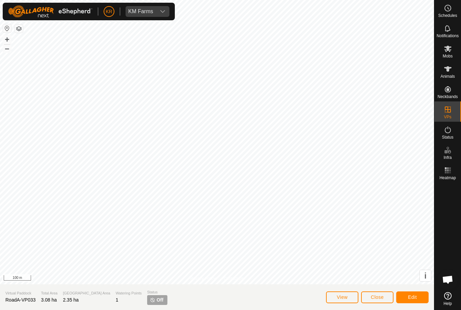
click at [147, 295] on p-tag "Off" at bounding box center [157, 300] width 20 height 10
click at [157, 297] on span "Off" at bounding box center [160, 299] width 7 height 7
click at [147, 295] on p-tag "Off" at bounding box center [157, 300] width 20 height 10
click at [147, 292] on span "Status" at bounding box center [157, 292] width 20 height 6
click at [147, 290] on span "Status" at bounding box center [157, 292] width 20 height 6
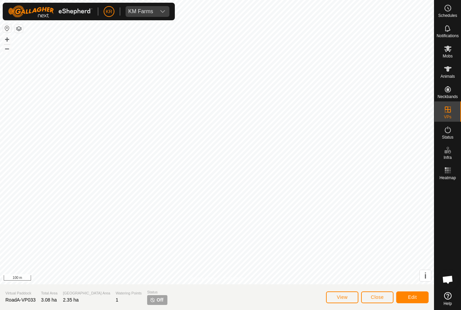
click at [416, 296] on span "Edit" at bounding box center [412, 296] width 9 height 5
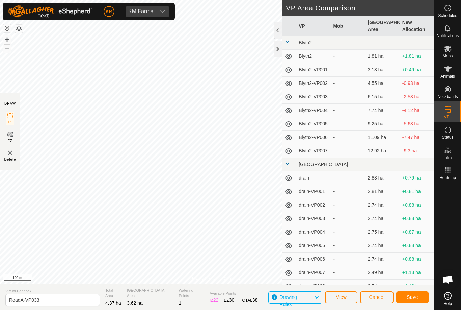
click at [417, 292] on button "Save" at bounding box center [412, 297] width 32 height 12
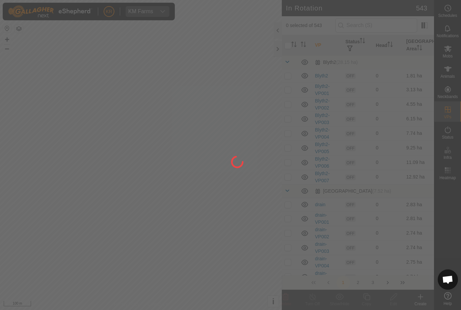
click at [373, 28] on div at bounding box center [230, 155] width 461 height 310
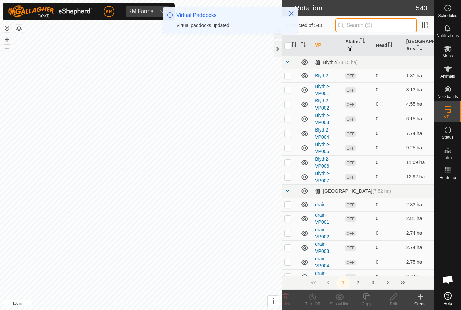
click at [370, 23] on input "text" at bounding box center [377, 25] width 82 height 14
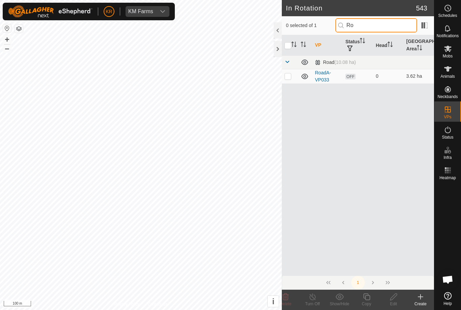
type input "Ro"
click at [289, 75] on p-checkbox at bounding box center [288, 75] width 7 height 5
click at [286, 296] on icon at bounding box center [286, 296] width 8 height 8
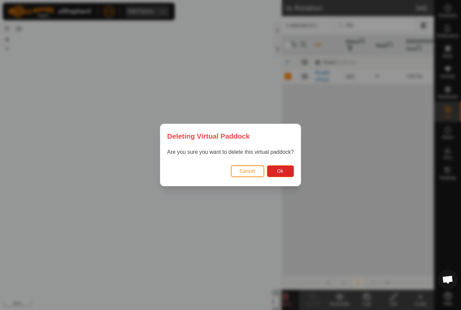
click at [284, 176] on button "Ok" at bounding box center [280, 171] width 27 height 12
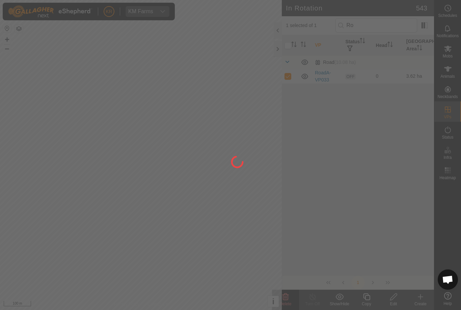
checkbox input "false"
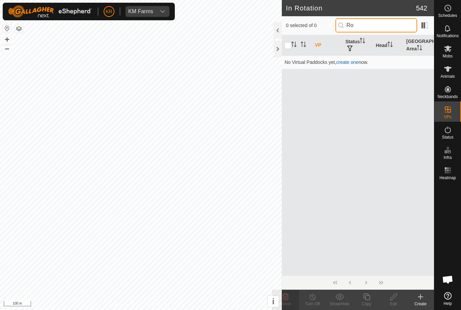
click at [390, 27] on input "Ro" at bounding box center [377, 25] width 82 height 14
type input "R"
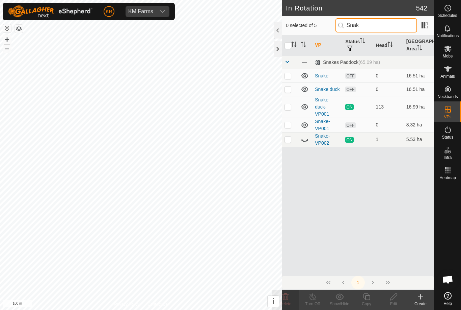
type input "Snak"
click at [302, 140] on icon at bounding box center [305, 139] width 8 height 8
click at [291, 126] on p-checkbox at bounding box center [288, 124] width 7 height 5
checkbox input "true"
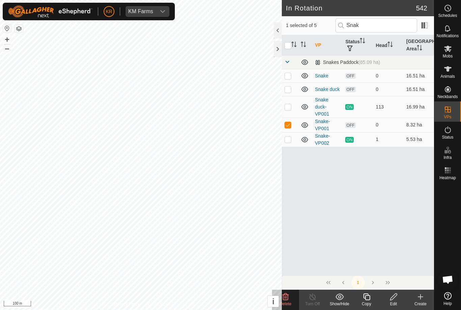
click at [294, 89] on td at bounding box center [290, 89] width 16 height 14
checkbox input "true"
click at [290, 76] on p-checkbox at bounding box center [288, 75] width 7 height 5
click at [286, 297] on icon at bounding box center [286, 296] width 6 height 7
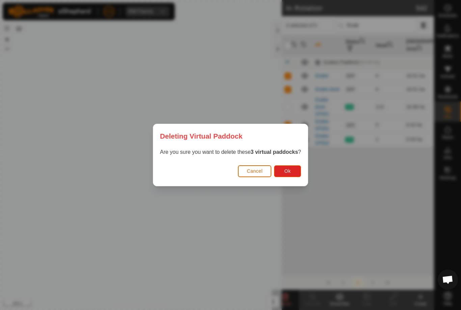
click at [298, 170] on button "Ok" at bounding box center [287, 171] width 27 height 12
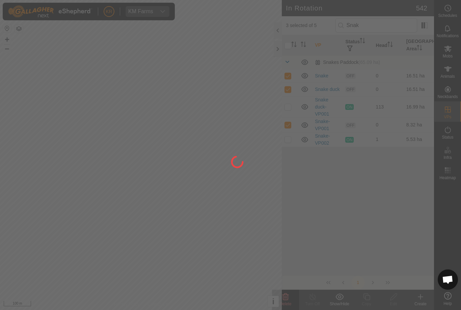
checkbox input "false"
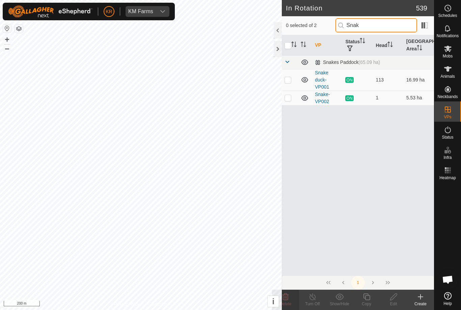
click at [389, 27] on input "Snak" at bounding box center [377, 25] width 82 height 14
type input "S"
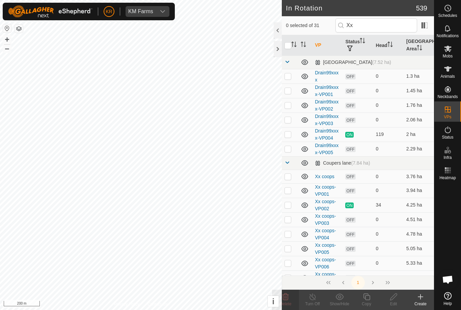
click at [346, 251] on td "OFF" at bounding box center [358, 248] width 30 height 15
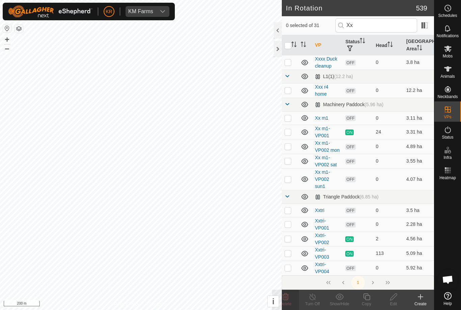
scroll to position [315, 0]
click at [384, 27] on input "Xx" at bounding box center [377, 25] width 82 height 14
type input "X"
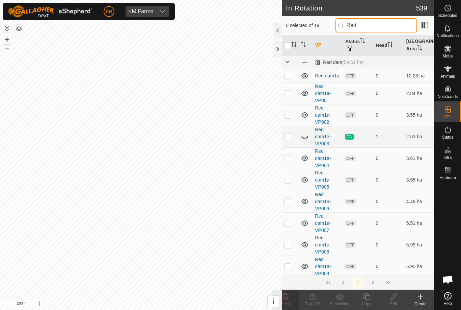
type input "Red"
click at [289, 74] on p-checkbox at bounding box center [288, 75] width 7 height 5
click at [287, 298] on icon at bounding box center [286, 296] width 8 height 8
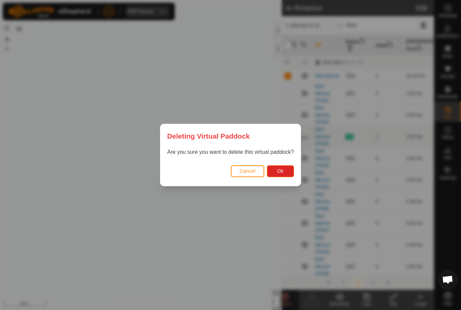
click at [284, 175] on button "Ok" at bounding box center [280, 171] width 27 height 12
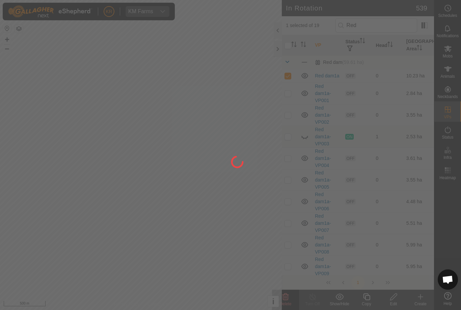
checkbox input "false"
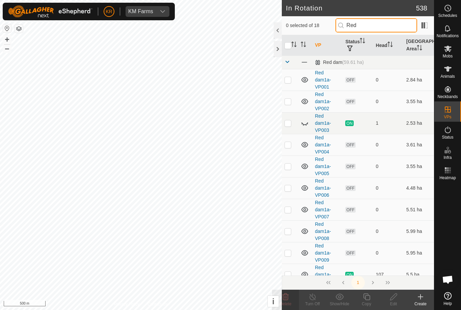
click at [388, 25] on input "Red" at bounding box center [377, 25] width 82 height 14
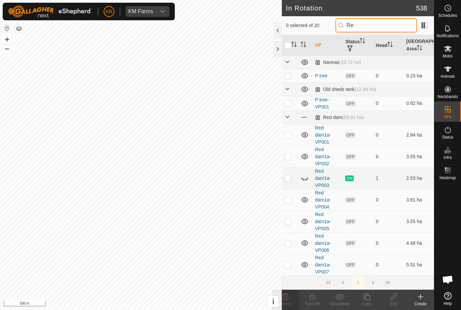
type input "R"
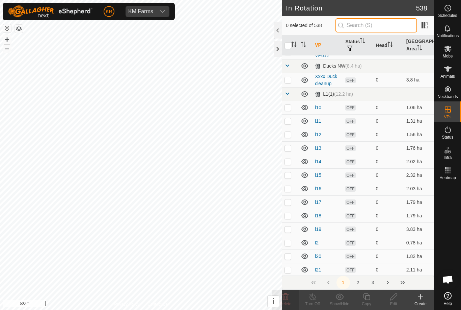
scroll to position [946, 0]
click at [288, 79] on p-checkbox at bounding box center [288, 78] width 7 height 5
checkbox input "true"
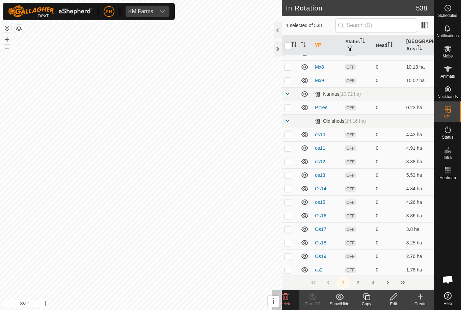
scroll to position [1754, 0]
click at [289, 107] on p-checkbox at bounding box center [288, 106] width 7 height 5
checkbox input "true"
click at [288, 134] on p-checkbox at bounding box center [288, 133] width 7 height 5
checkbox input "true"
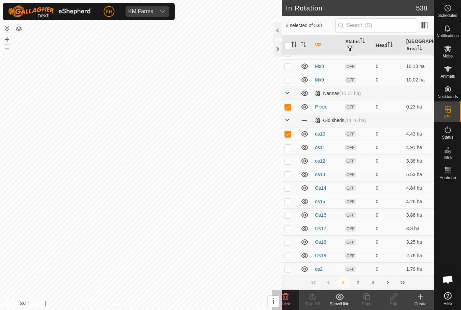
click at [287, 149] on p-checkbox at bounding box center [288, 146] width 7 height 5
click at [289, 149] on p-checkbox at bounding box center [288, 146] width 7 height 5
checkbox input "false"
click at [288, 133] on p-checkbox at bounding box center [288, 133] width 7 height 5
checkbox input "false"
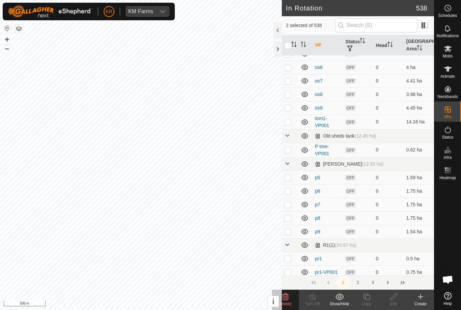
scroll to position [2214, 0]
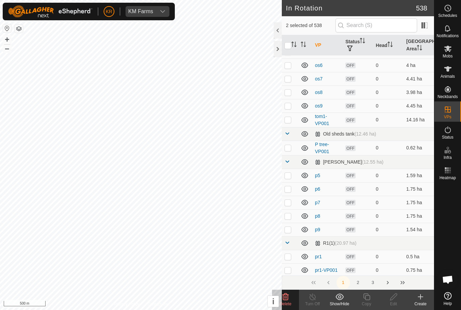
click at [287, 121] on p-checkbox at bounding box center [288, 119] width 7 height 5
checkbox input "true"
click at [290, 177] on p-checkbox at bounding box center [288, 175] width 7 height 5
checkbox input "true"
click at [288, 191] on p-checkbox at bounding box center [288, 188] width 7 height 5
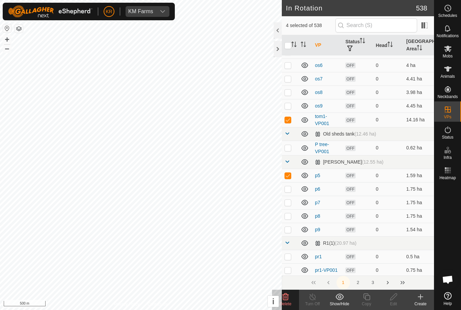
checkbox input "true"
click at [289, 202] on p-checkbox at bounding box center [288, 202] width 7 height 5
checkbox input "true"
click at [289, 215] on p-checkbox at bounding box center [288, 215] width 7 height 5
checkbox input "true"
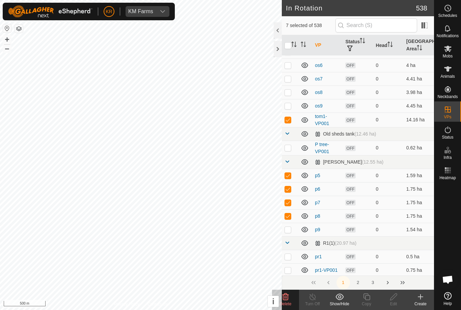
click at [287, 228] on p-checkbox at bounding box center [288, 229] width 7 height 5
checkbox input "true"
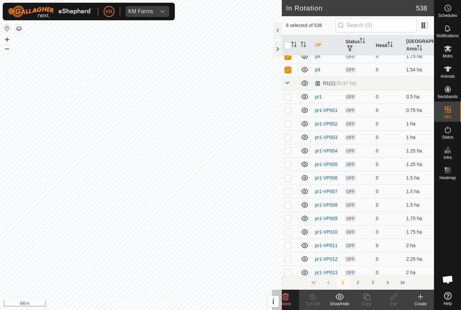
scroll to position [2374, 0]
click at [288, 301] on span "Delete" at bounding box center [286, 303] width 12 height 5
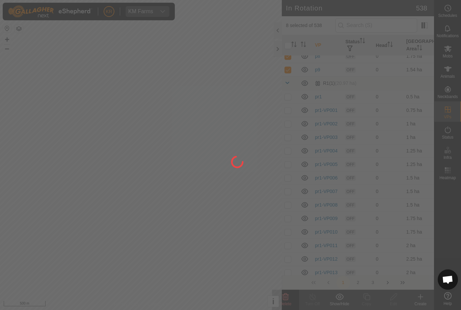
click at [288, 296] on div at bounding box center [230, 155] width 461 height 310
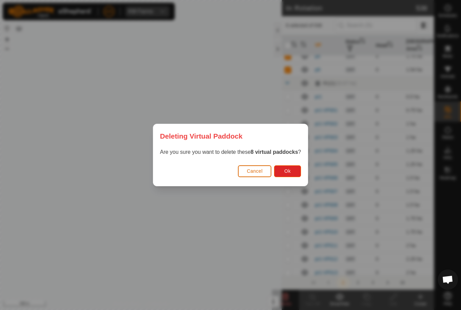
click at [292, 170] on button "Ok" at bounding box center [287, 171] width 27 height 12
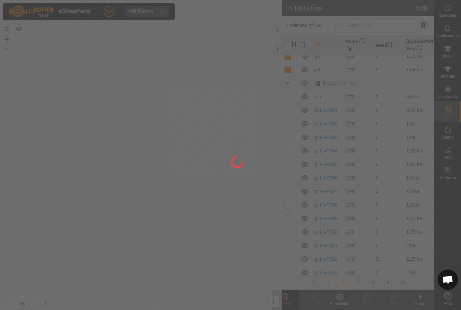
checkbox input "false"
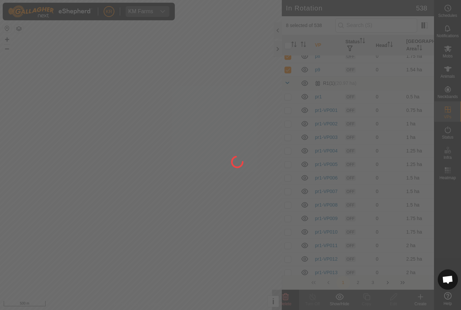
checkbox input "false"
